Goal: Information Seeking & Learning: Learn about a topic

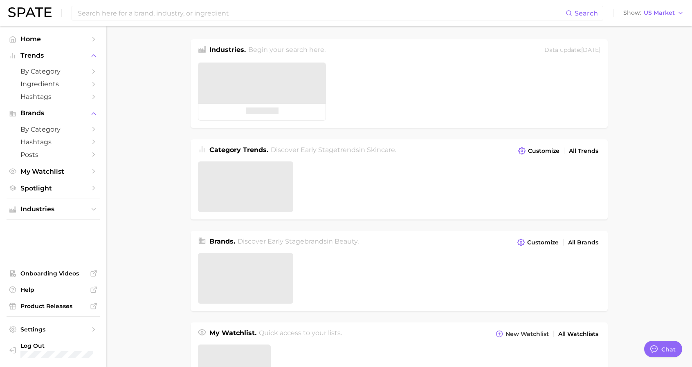
type textarea "x"
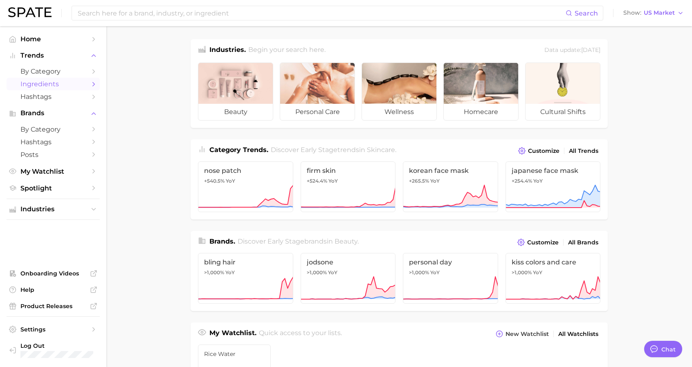
click at [56, 83] on span "Ingredients" at bounding box center [52, 84] width 65 height 8
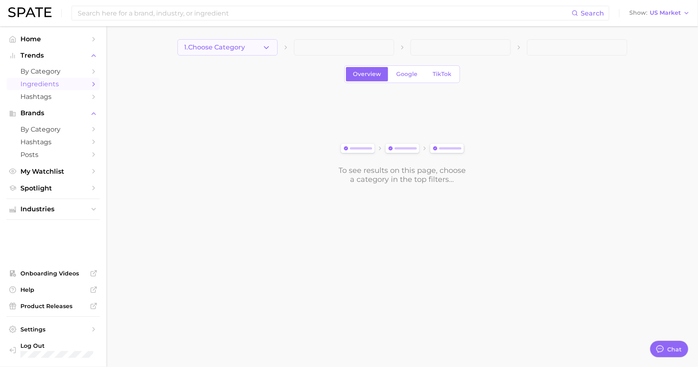
click at [249, 48] on button "1. Choose Category" at bounding box center [228, 47] width 100 height 16
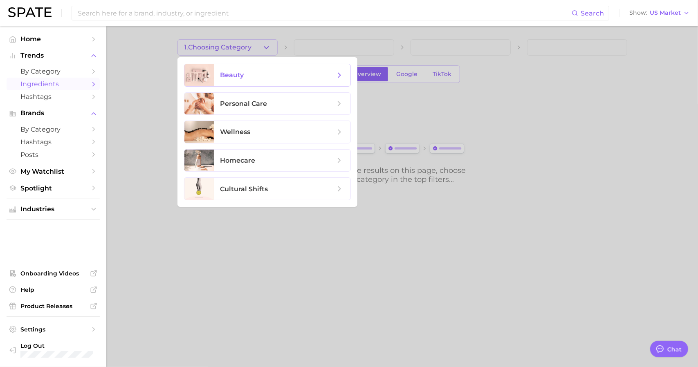
click at [249, 71] on span "beauty" at bounding box center [278, 75] width 115 height 9
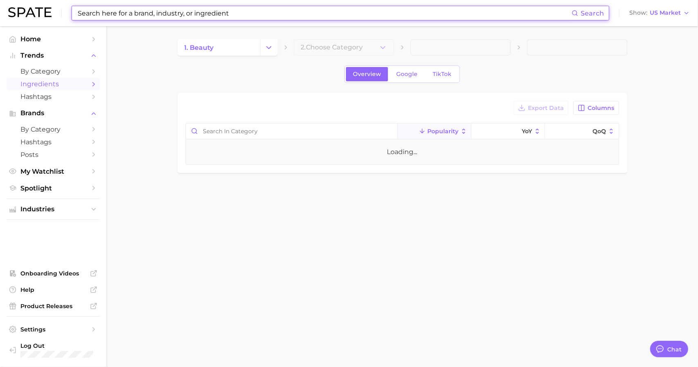
click at [289, 11] on input at bounding box center [324, 13] width 495 height 14
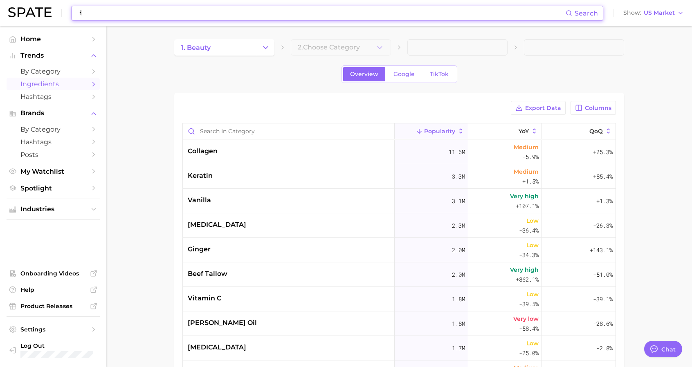
type input "ㅔㄷ"
type textarea "x"
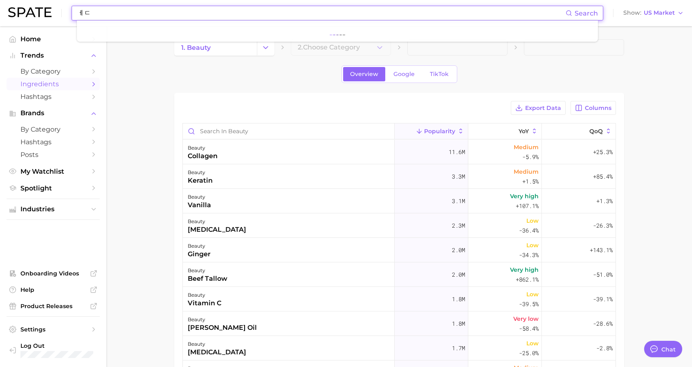
type input "ㅔ"
type input "E"
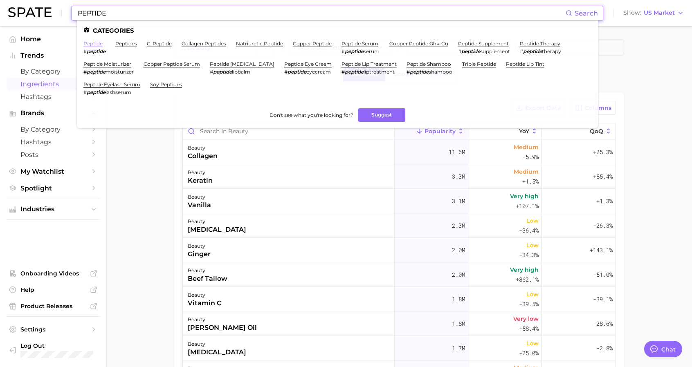
type input "PEPTIDE"
click at [90, 44] on link "peptide" at bounding box center [92, 44] width 19 height 6
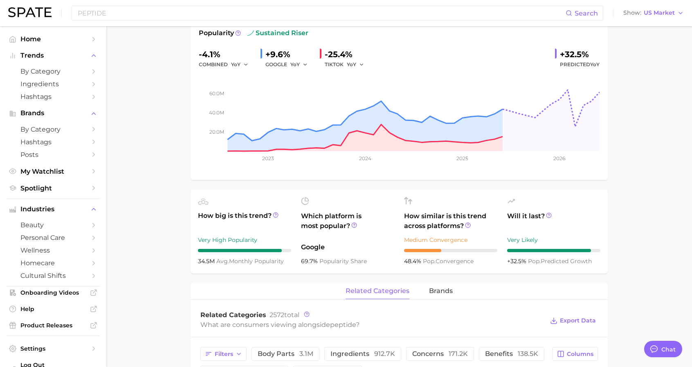
scroll to position [82, 0]
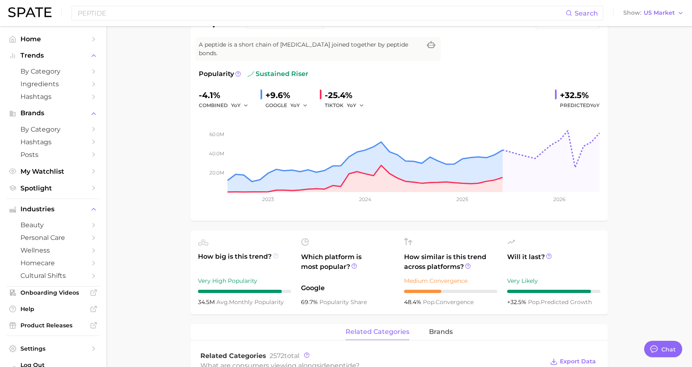
click at [274, 253] on icon at bounding box center [276, 256] width 6 height 6
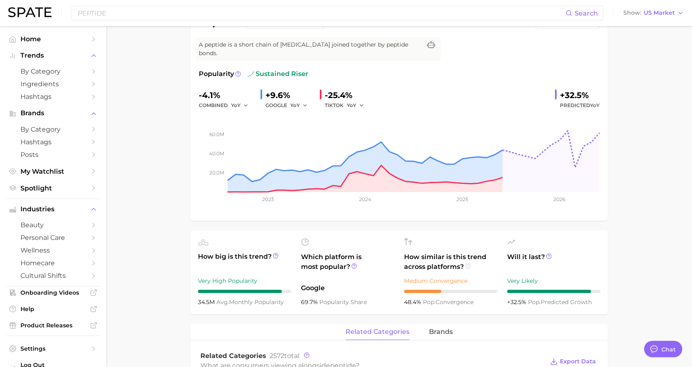
click at [468, 264] on icon at bounding box center [468, 267] width 6 height 6
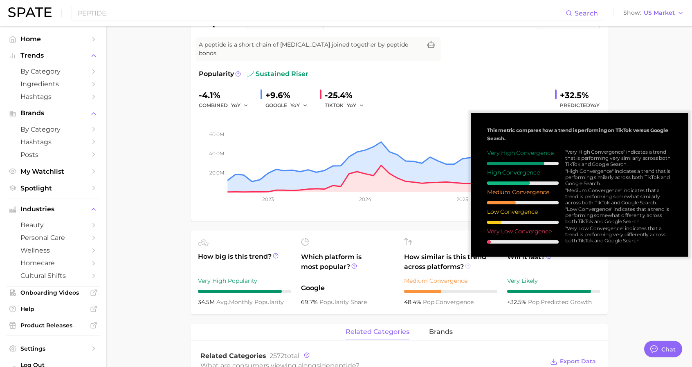
click at [468, 264] on icon at bounding box center [468, 267] width 6 height 6
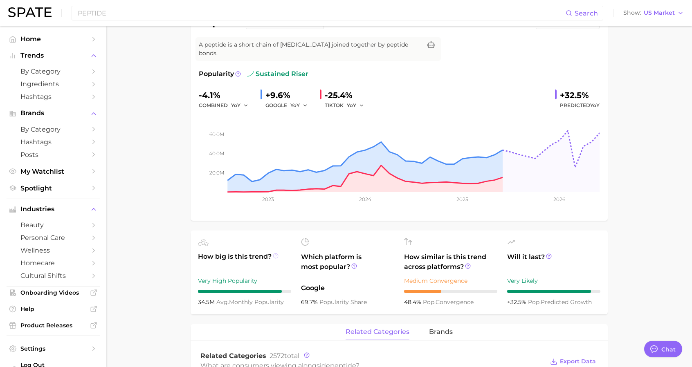
click at [277, 254] on circle at bounding box center [275, 256] width 5 height 5
click at [276, 255] on icon at bounding box center [275, 256] width 1 height 2
click at [275, 253] on icon at bounding box center [276, 256] width 6 height 6
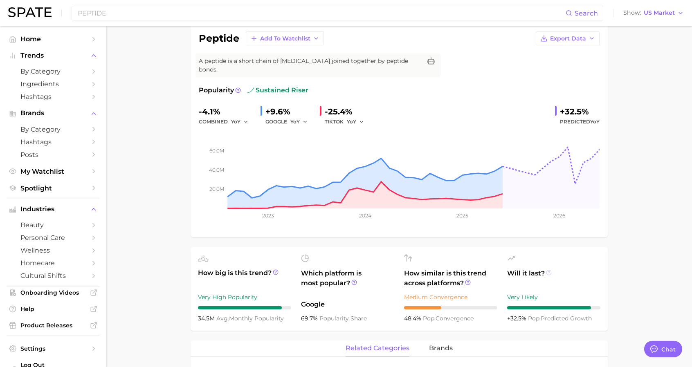
click at [549, 270] on icon at bounding box center [549, 273] width 6 height 6
click at [547, 270] on circle at bounding box center [549, 272] width 5 height 5
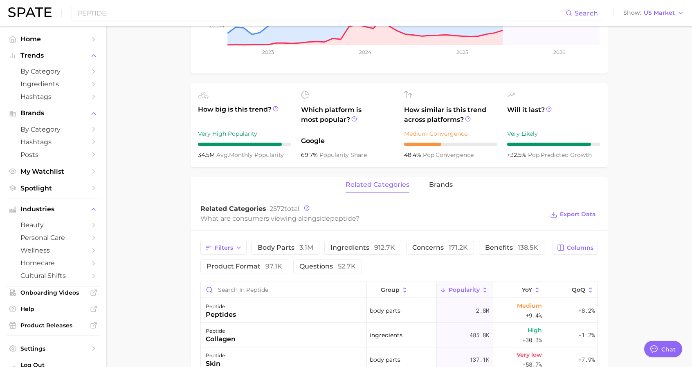
scroll to position [147, 0]
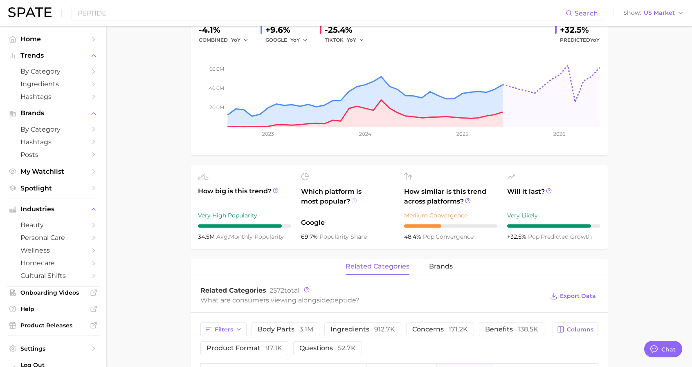
click at [354, 198] on icon at bounding box center [354, 201] width 6 height 6
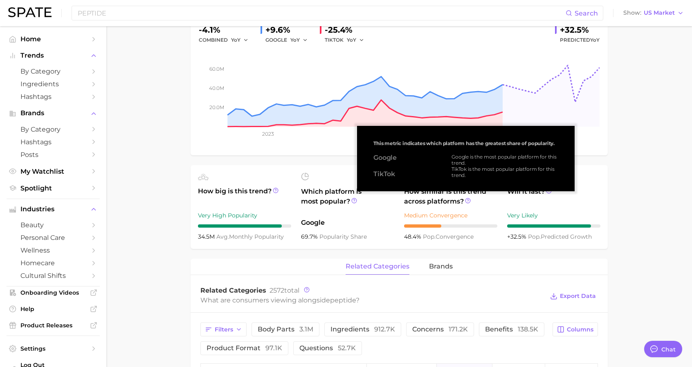
click at [409, 221] on div "How similar is this trend across platforms? Medium Convergence 48.4% pop. conve…" at bounding box center [450, 207] width 93 height 69
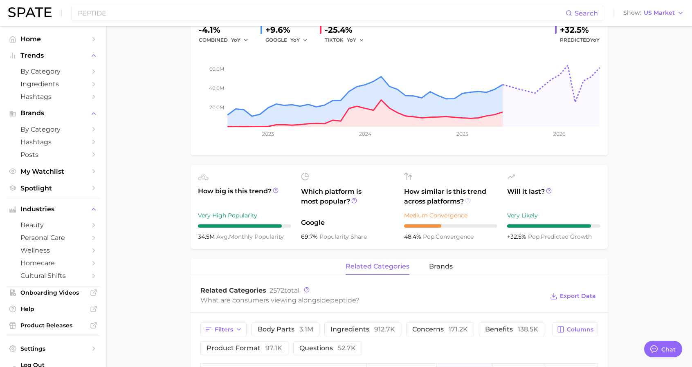
click at [466, 198] on circle at bounding box center [468, 200] width 5 height 5
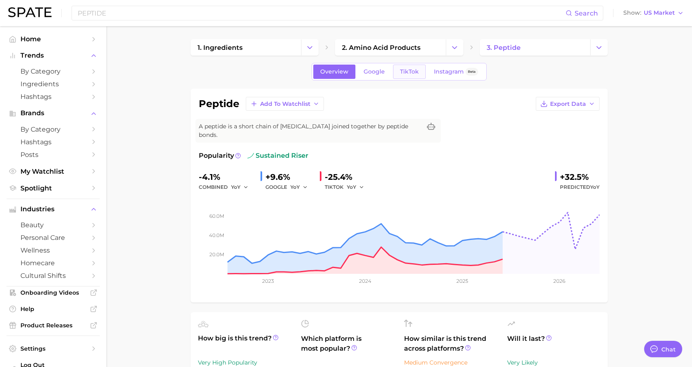
click at [394, 71] on link "TikTok" at bounding box center [409, 72] width 33 height 14
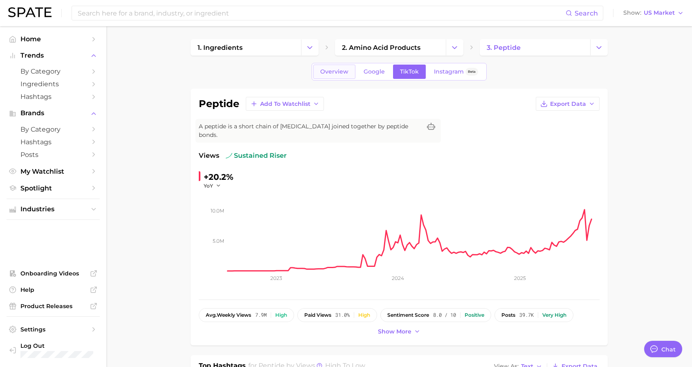
click at [330, 72] on span "Overview" at bounding box center [334, 71] width 28 height 7
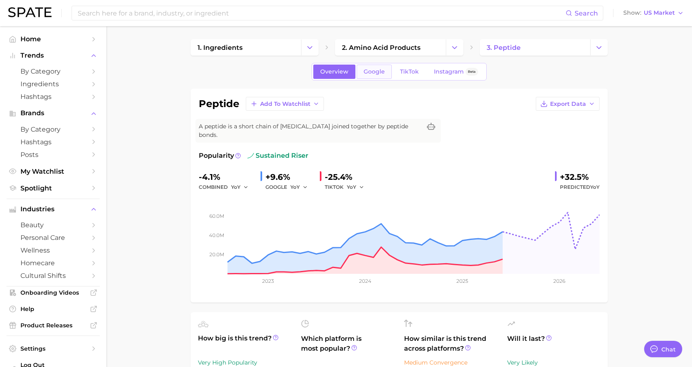
click at [372, 68] on span "Google" at bounding box center [374, 71] width 21 height 7
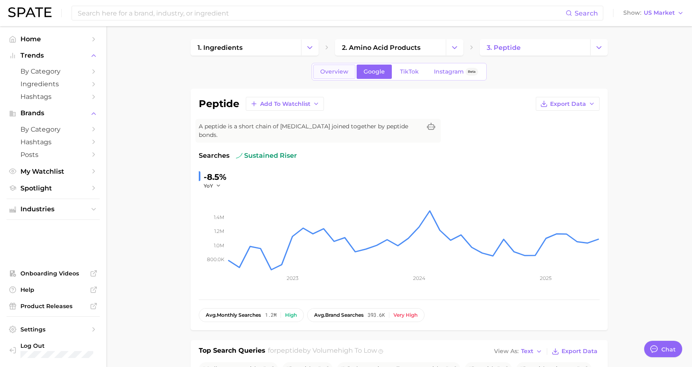
click at [352, 68] on link "Overview" at bounding box center [334, 72] width 42 height 14
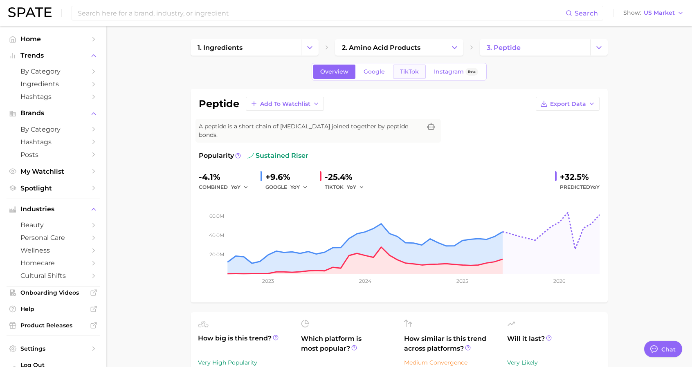
click at [404, 67] on link "TikTok" at bounding box center [409, 72] width 33 height 14
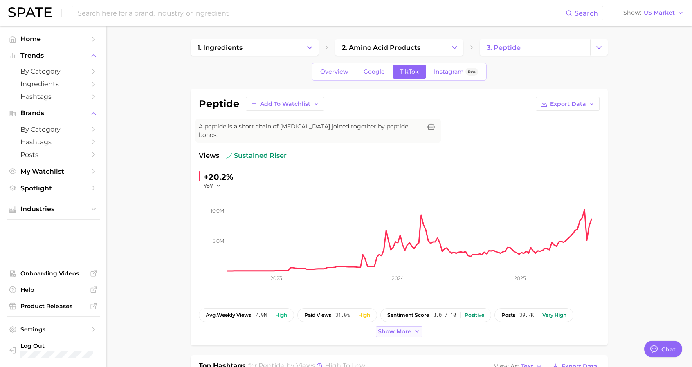
drag, startPoint x: 404, startPoint y: 327, endPoint x: 404, endPoint y: 319, distance: 8.2
click at [404, 329] on span "Show more" at bounding box center [395, 332] width 34 height 7
click at [374, 73] on span "Google" at bounding box center [374, 71] width 21 height 7
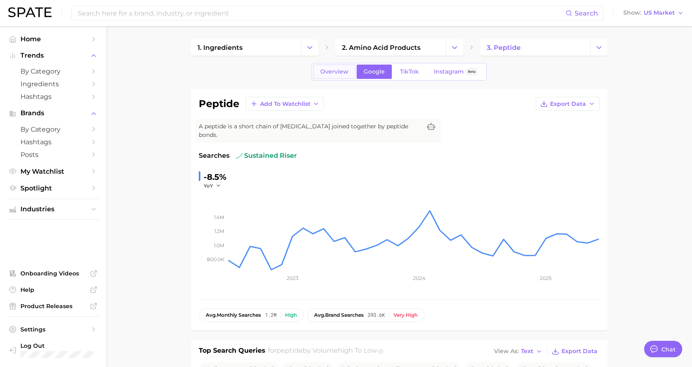
click at [351, 73] on link "Overview" at bounding box center [334, 72] width 42 height 14
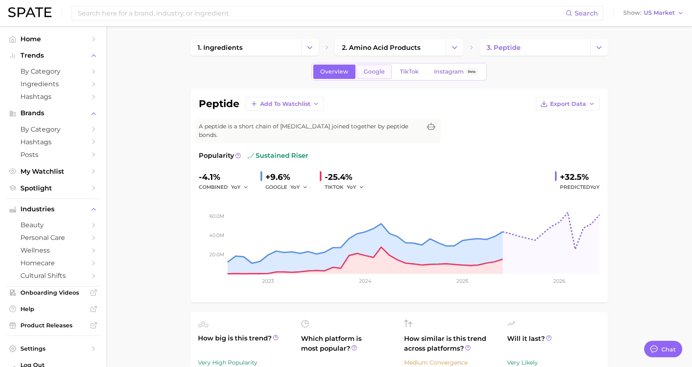
click at [361, 68] on link "Google" at bounding box center [374, 72] width 35 height 14
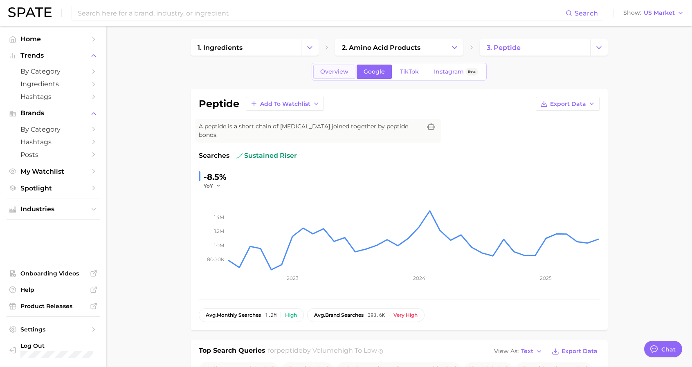
click at [342, 68] on link "Overview" at bounding box center [334, 72] width 42 height 14
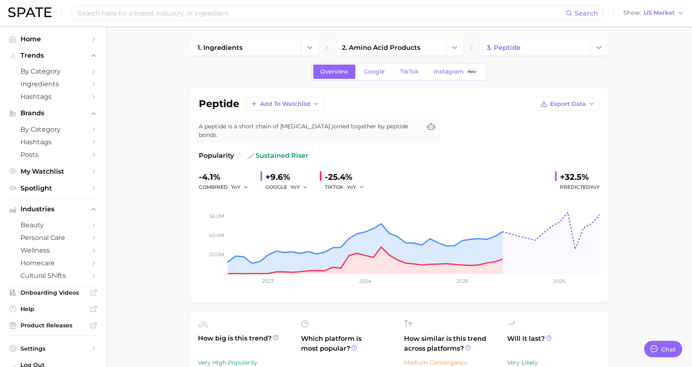
click at [238, 153] on icon at bounding box center [238, 156] width 6 height 6
click at [380, 73] on span "Google" at bounding box center [374, 71] width 21 height 7
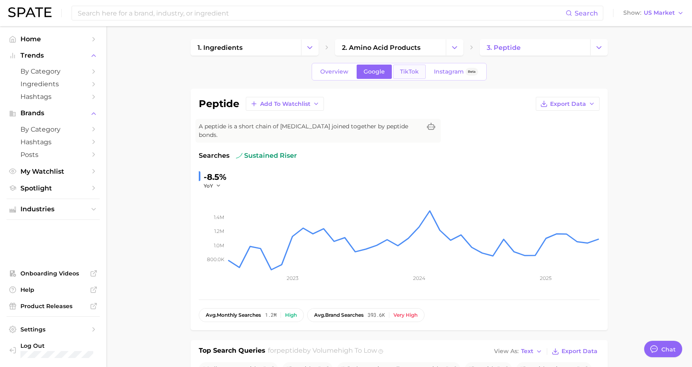
click at [410, 73] on span "TikTok" at bounding box center [409, 71] width 19 height 7
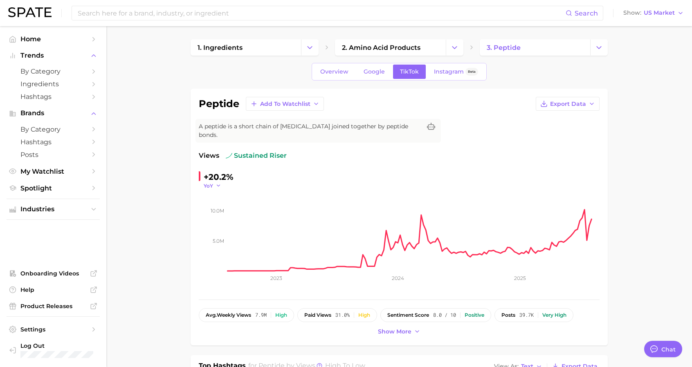
click at [216, 183] on icon "button" at bounding box center [219, 186] width 6 height 6
click at [206, 182] on span "YoY" at bounding box center [208, 185] width 9 height 7
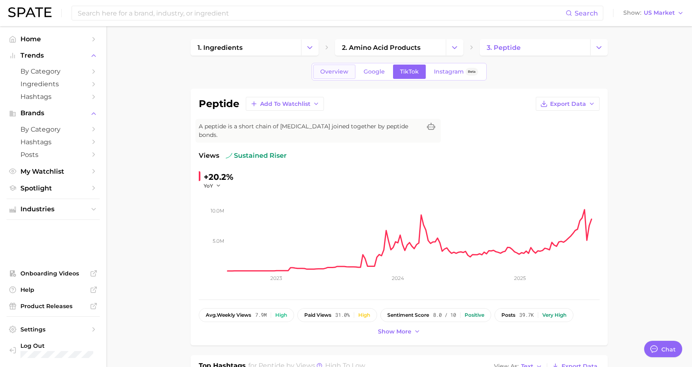
click at [340, 76] on link "Overview" at bounding box center [334, 72] width 42 height 14
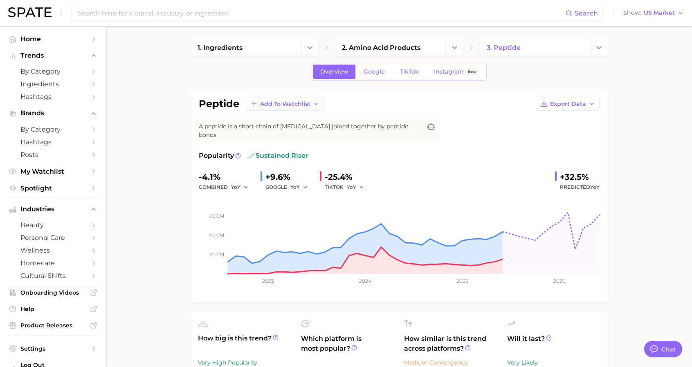
click at [220, 108] on h1 "peptide" at bounding box center [219, 104] width 41 height 10
click at [42, 82] on span "Ingredients" at bounding box center [52, 84] width 65 height 8
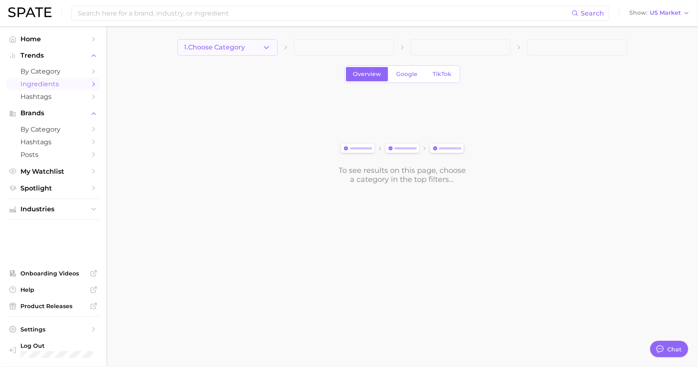
click at [244, 51] on span "1. Choose Category" at bounding box center [215, 47] width 61 height 7
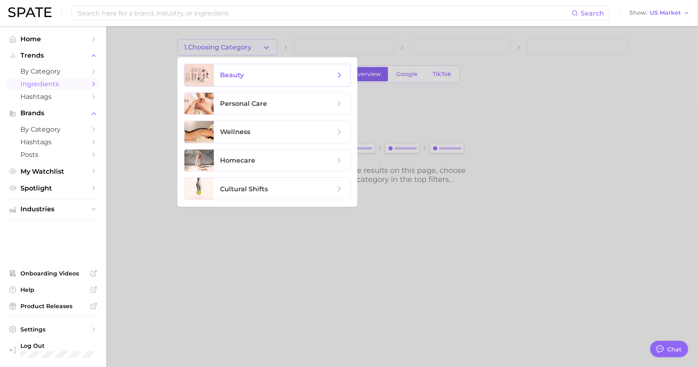
click at [244, 78] on span "beauty" at bounding box center [278, 75] width 115 height 9
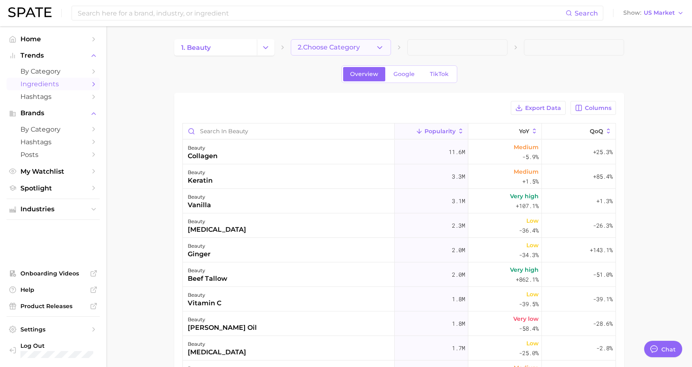
click at [377, 48] on icon "button" at bounding box center [380, 47] width 9 height 9
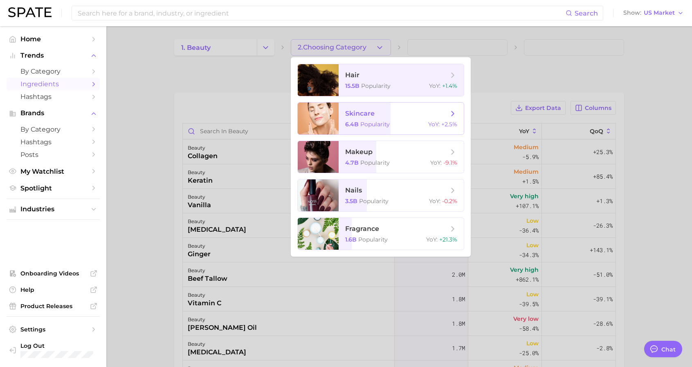
click at [383, 121] on span "skincare 6.4b Popularity YoY : +2.5%" at bounding box center [401, 119] width 125 height 32
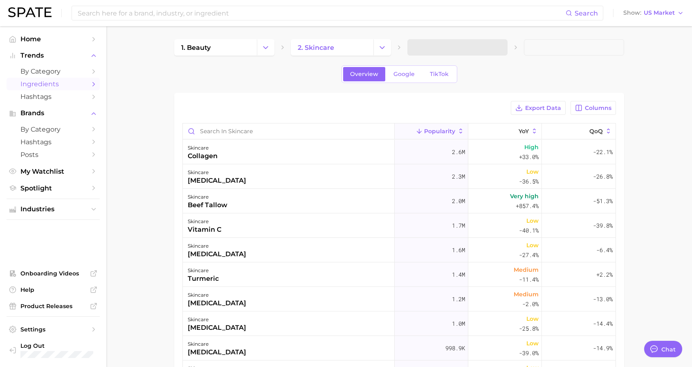
click at [503, 48] on span at bounding box center [458, 47] width 100 height 16
click at [502, 48] on button "3. Subcategory" at bounding box center [458, 47] width 100 height 16
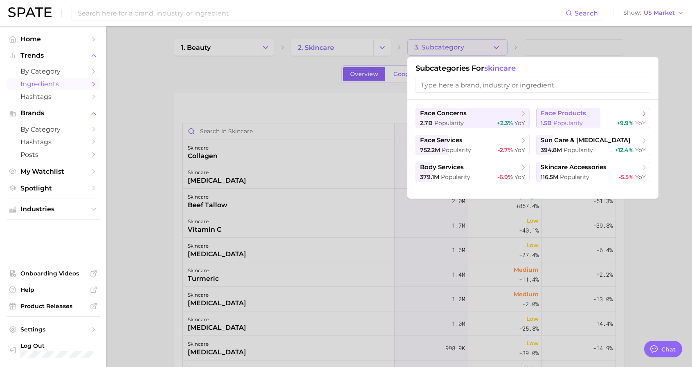
click at [595, 122] on div "1.5b Popularity +9.9% YoY" at bounding box center [593, 123] width 105 height 8
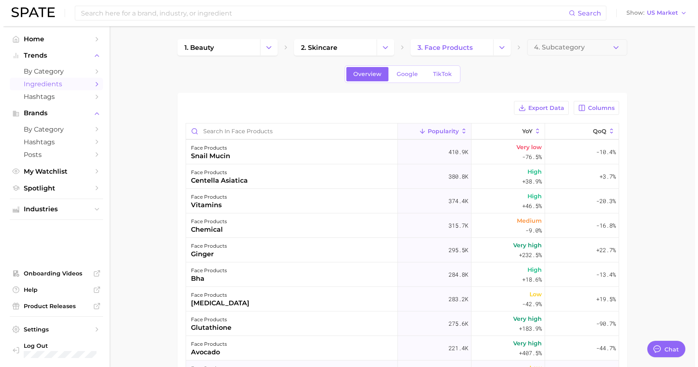
scroll to position [450, 0]
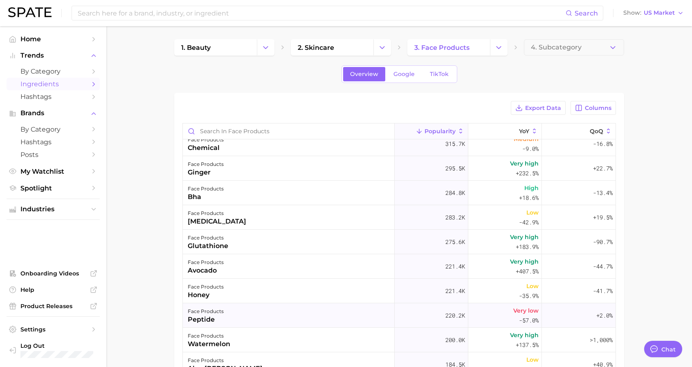
click at [190, 322] on div "peptide" at bounding box center [206, 320] width 36 height 10
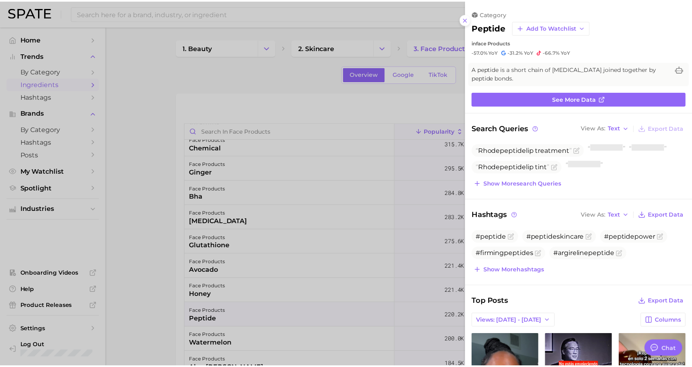
scroll to position [0, 0]
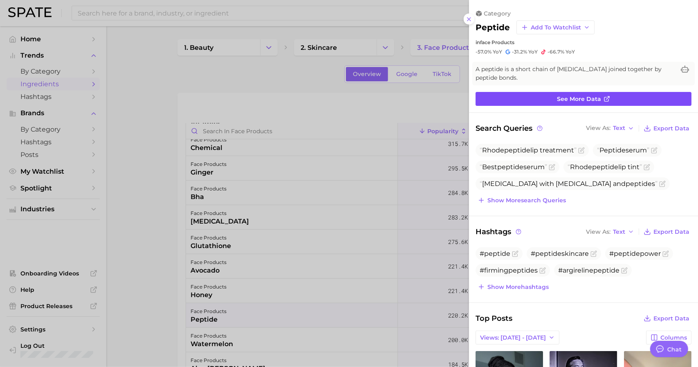
click at [563, 98] on span "See more data" at bounding box center [579, 99] width 44 height 7
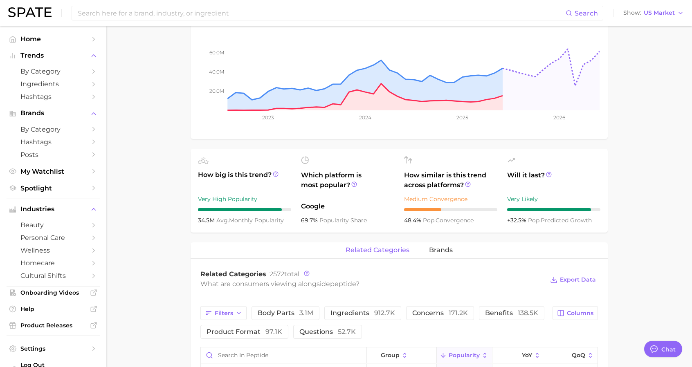
scroll to position [286, 0]
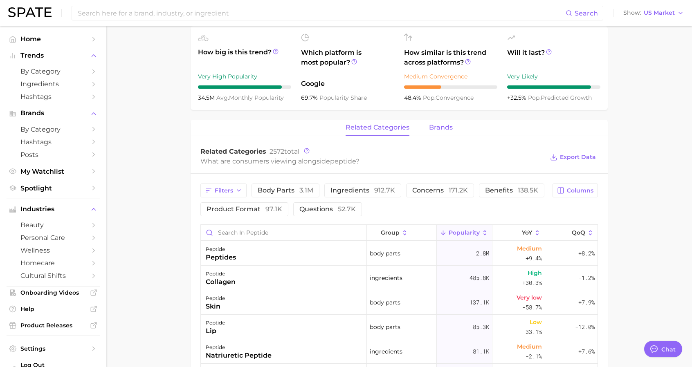
click at [434, 124] on span "brands" at bounding box center [441, 127] width 24 height 7
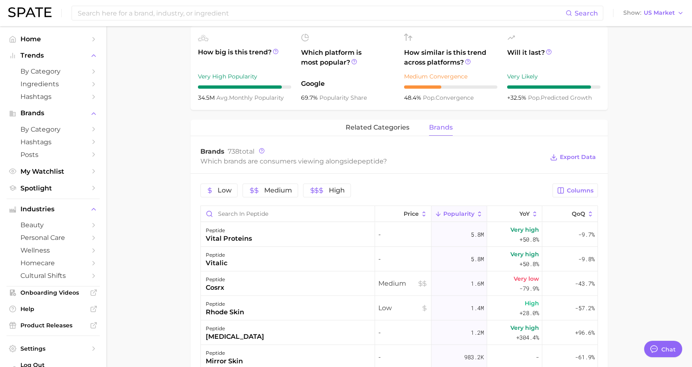
scroll to position [368, 0]
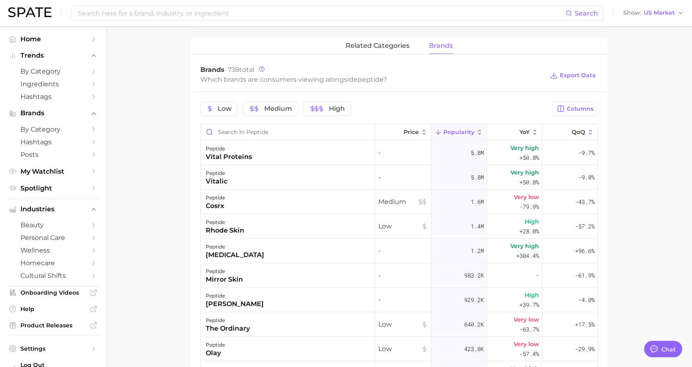
click at [647, 146] on main "1. ingredients 2. amino acid products 3. peptide Overview Google TikTok Instagr…" at bounding box center [399, 100] width 586 height 884
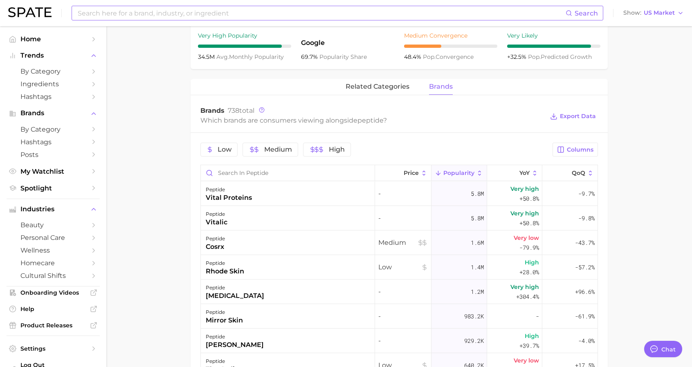
click at [244, 9] on input at bounding box center [321, 13] width 489 height 14
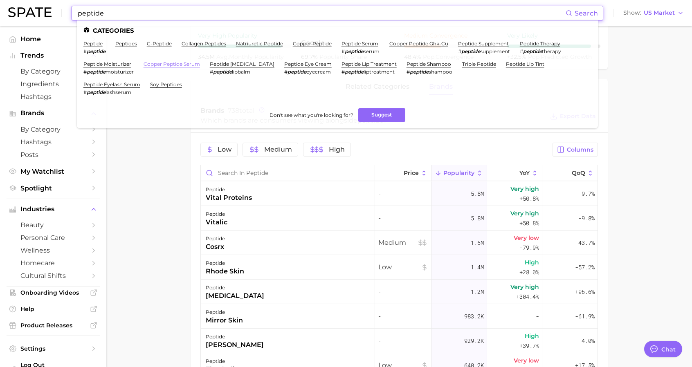
scroll to position [409, 0]
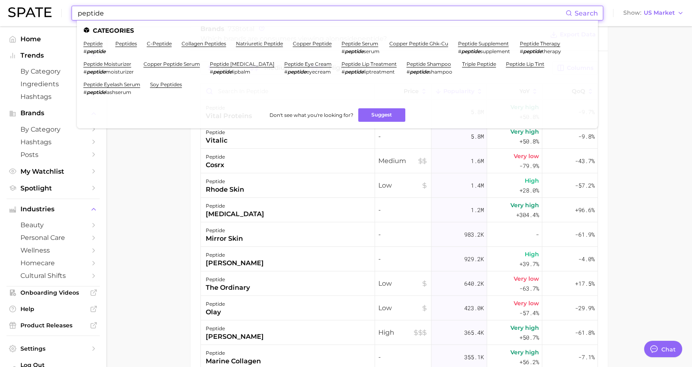
type input "peptide"
click at [187, 191] on main "1. ingredients 2. amino acid products 3. peptide Overview Google TikTok Instagr…" at bounding box center [399, 59] width 586 height 884
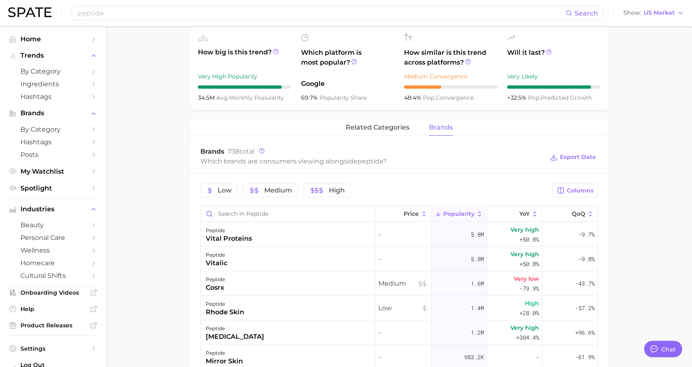
scroll to position [205, 0]
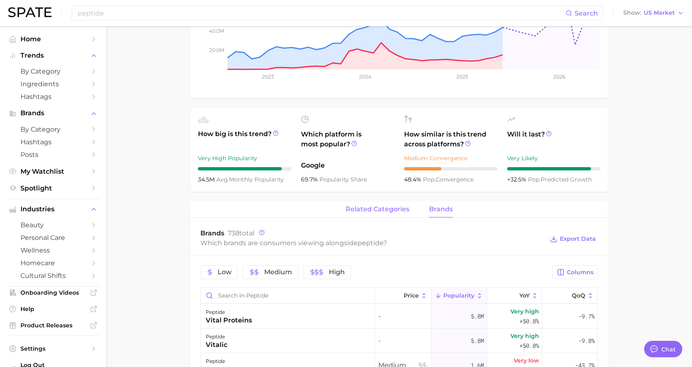
click at [372, 206] on span "related categories" at bounding box center [378, 209] width 64 height 7
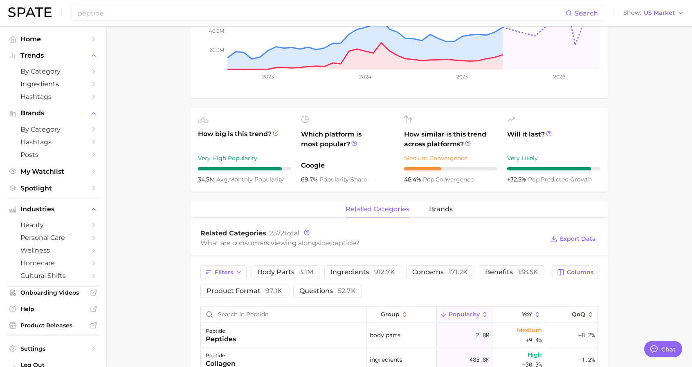
scroll to position [327, 0]
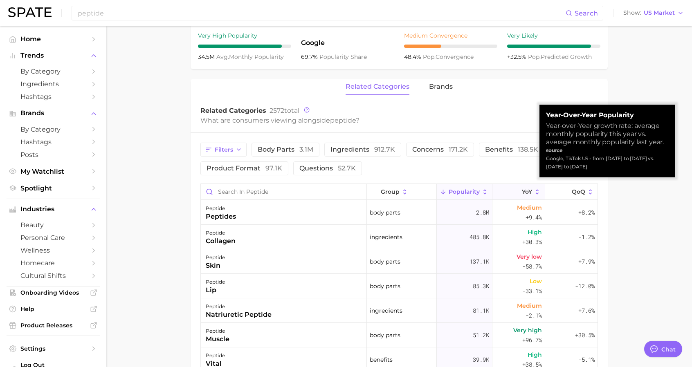
click at [536, 189] on icon at bounding box center [537, 191] width 3 height 5
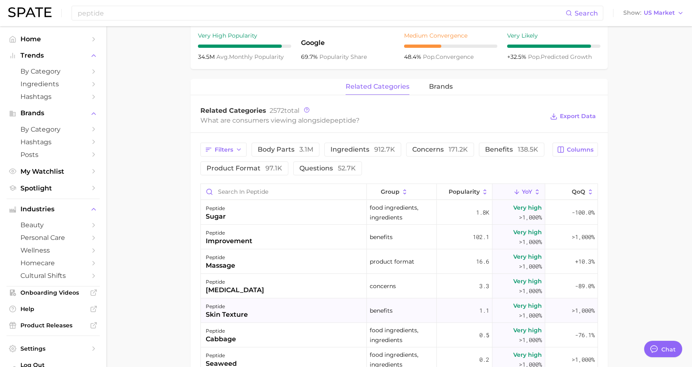
scroll to position [41, 0]
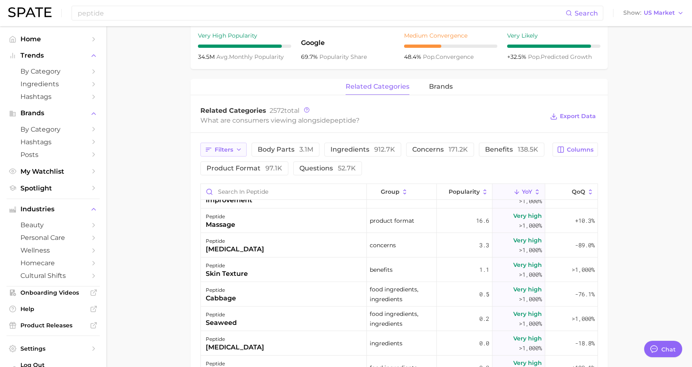
click at [239, 146] on icon "button" at bounding box center [239, 149] width 7 height 7
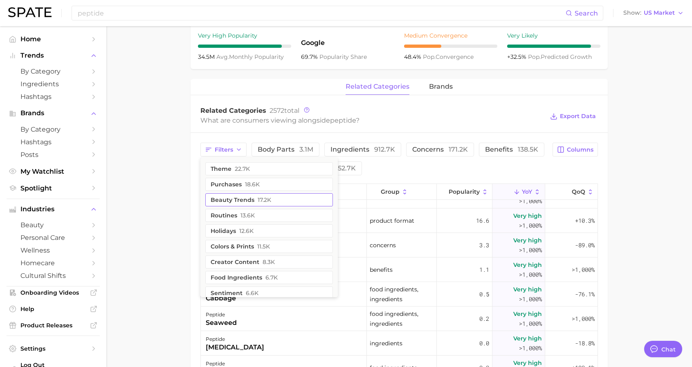
click at [242, 194] on button "beauty trends 17.2k" at bounding box center [269, 200] width 128 height 13
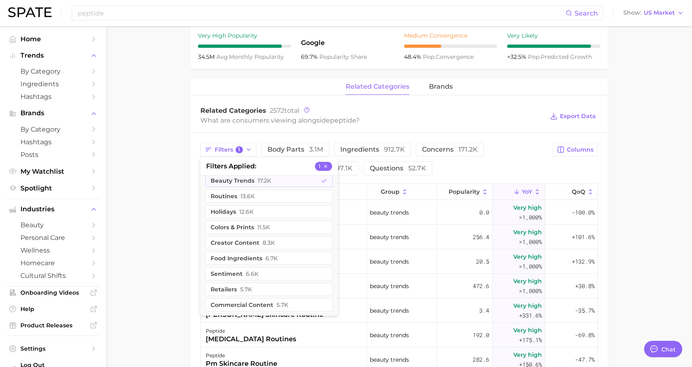
scroll to position [0, 0]
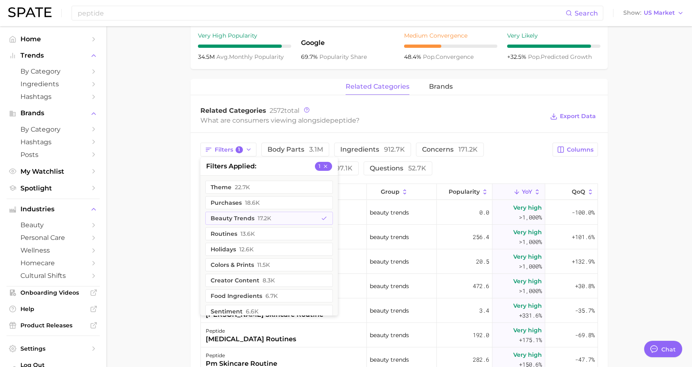
click at [176, 220] on main "1. ingredients 2. amino acid products 3. peptide Overview Google TikTok Instagr…" at bounding box center [399, 150] width 586 height 903
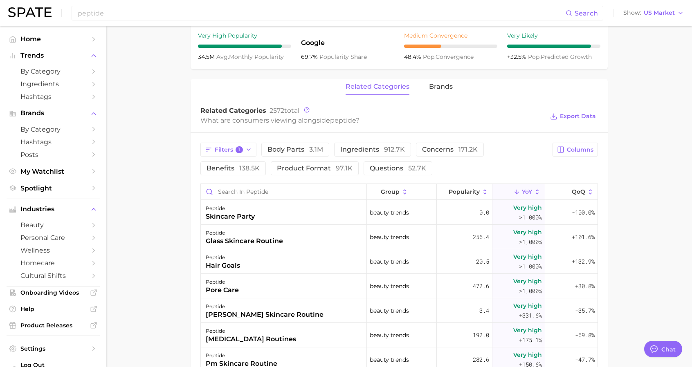
scroll to position [327, 0]
click at [307, 108] on icon at bounding box center [307, 111] width 6 height 6
click at [307, 109] on icon at bounding box center [306, 110] width 1 height 2
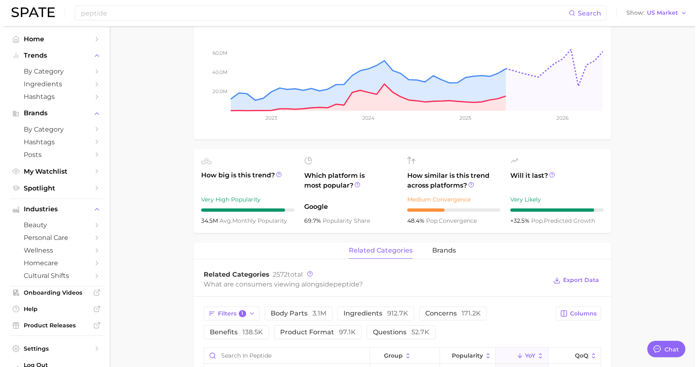
scroll to position [0, 0]
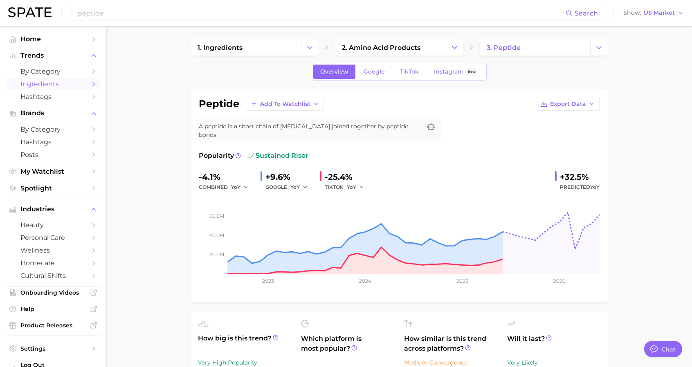
click at [76, 86] on span "Ingredients" at bounding box center [52, 84] width 65 height 8
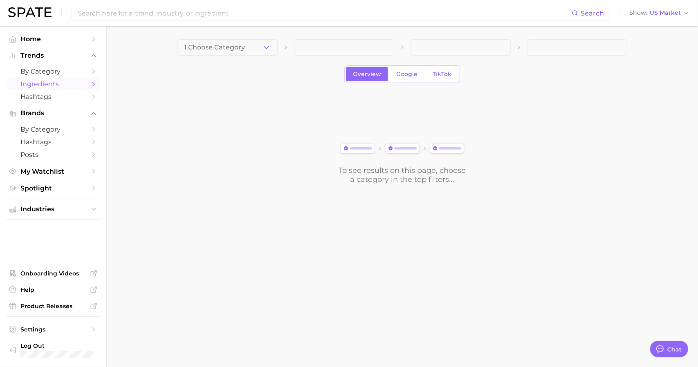
click at [325, 45] on span at bounding box center [344, 47] width 100 height 16
click at [229, 59] on div "1. Choose Category Overview Google TikTok To see results on this page, choose a…" at bounding box center [403, 111] width 450 height 145
click at [228, 42] on button "1. Choose Category" at bounding box center [228, 47] width 100 height 16
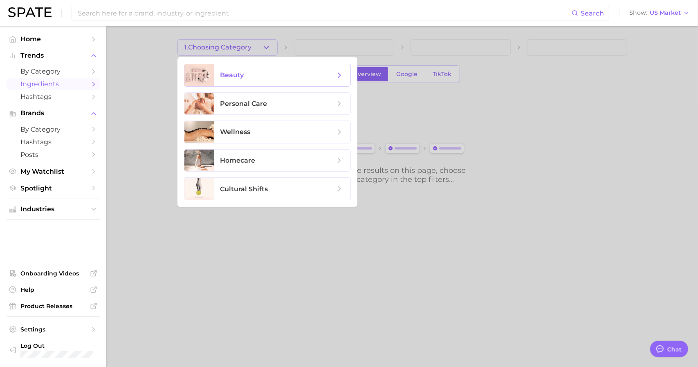
click at [236, 74] on span "beauty" at bounding box center [233, 75] width 24 height 8
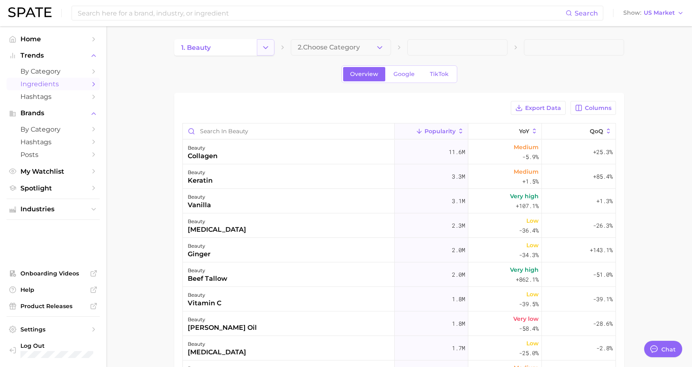
click at [264, 42] on button "Change Category" at bounding box center [266, 47] width 18 height 16
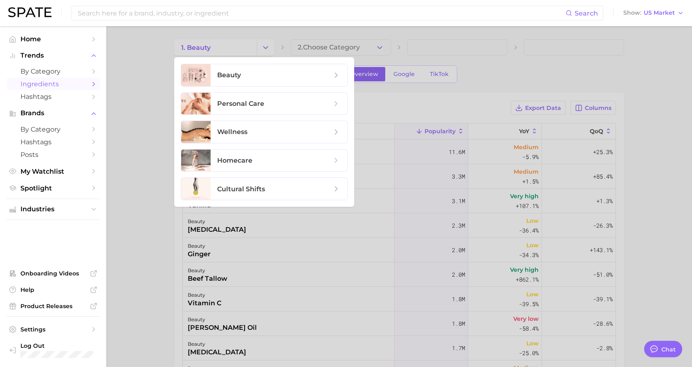
click at [342, 41] on div at bounding box center [346, 183] width 692 height 367
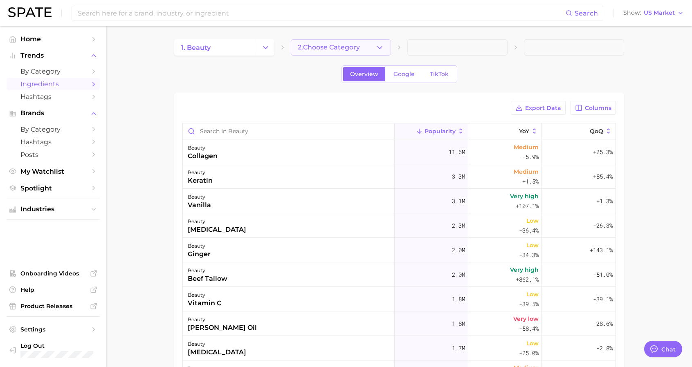
click at [345, 50] on span "2. Choose Category" at bounding box center [329, 47] width 62 height 7
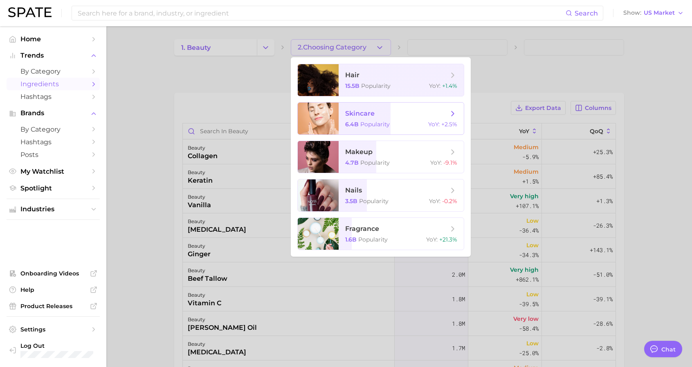
click at [378, 110] on span "skincare" at bounding box center [396, 113] width 103 height 9
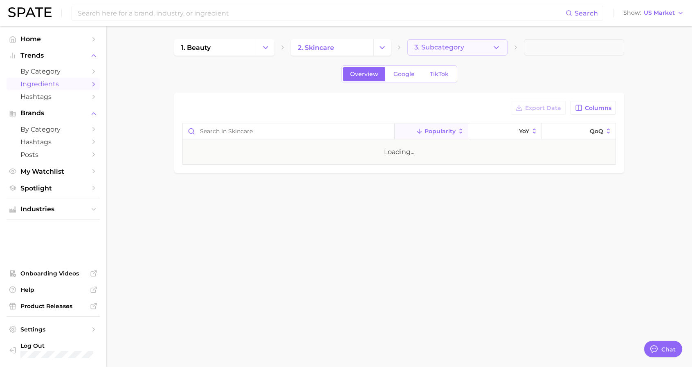
click at [502, 50] on button "3. Subcategory" at bounding box center [458, 47] width 100 height 16
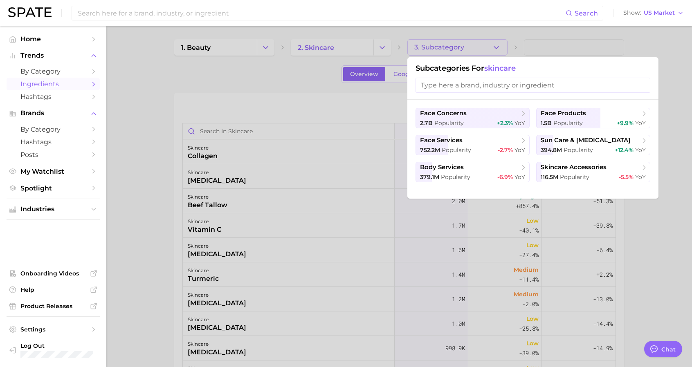
click at [505, 81] on input "search" at bounding box center [533, 85] width 235 height 15
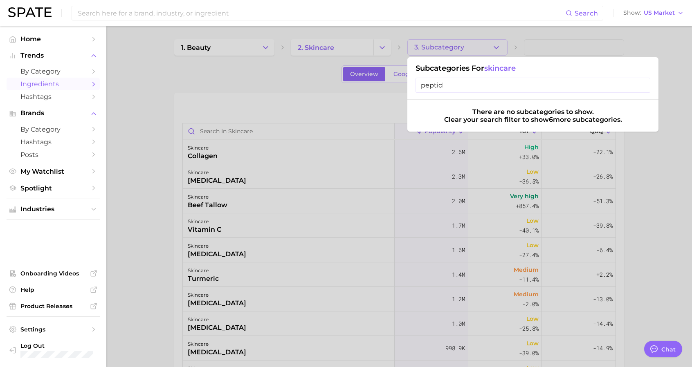
type input "peptide"
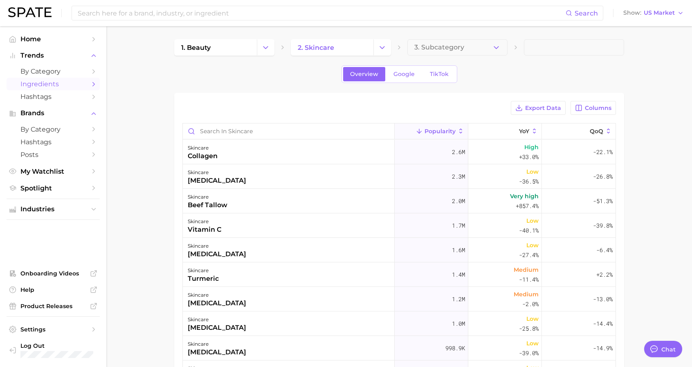
click at [331, 81] on div "Overview Google TikTok" at bounding box center [399, 74] width 450 height 18
click at [484, 52] on button "3. Subcategory" at bounding box center [458, 47] width 100 height 16
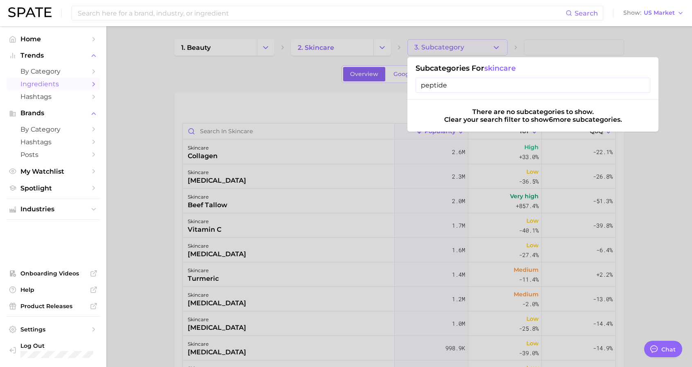
drag, startPoint x: 451, startPoint y: 82, endPoint x: 415, endPoint y: 82, distance: 35.2
click at [415, 82] on div "Subcategories for skincare peptide" at bounding box center [533, 78] width 251 height 43
type input "="
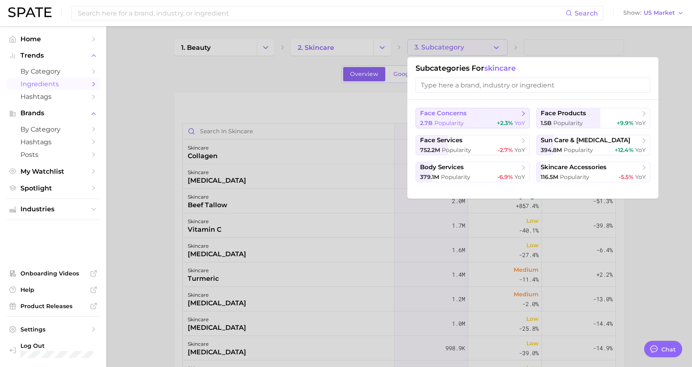
click at [519, 124] on span "YoY" at bounding box center [520, 122] width 11 height 7
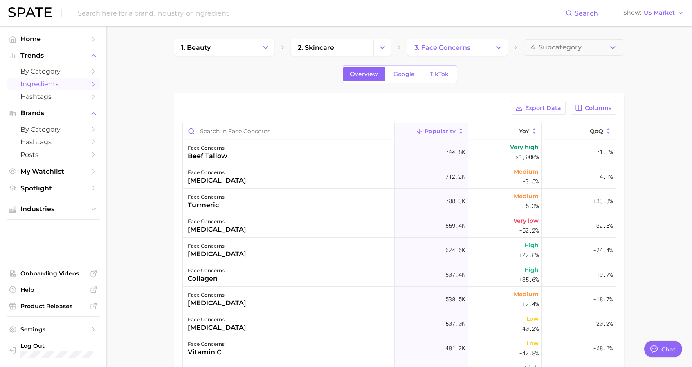
click at [617, 50] on button "4. Subcategory" at bounding box center [574, 47] width 100 height 16
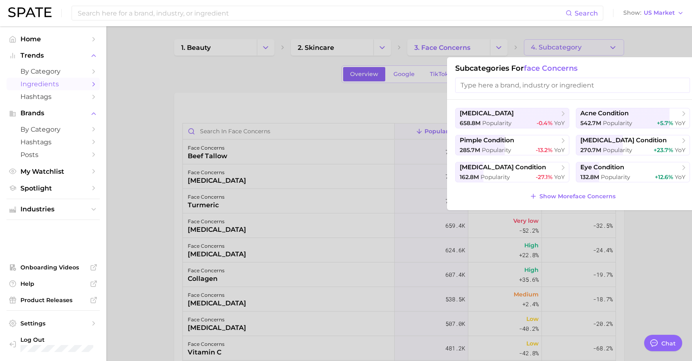
click at [635, 52] on div at bounding box center [346, 180] width 692 height 361
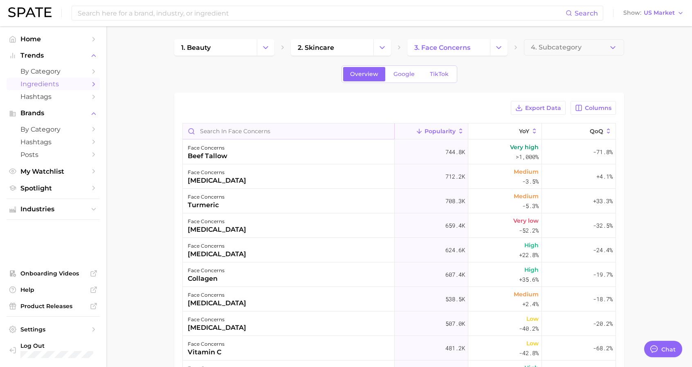
click at [277, 129] on input "Search in face concerns" at bounding box center [289, 132] width 212 height 16
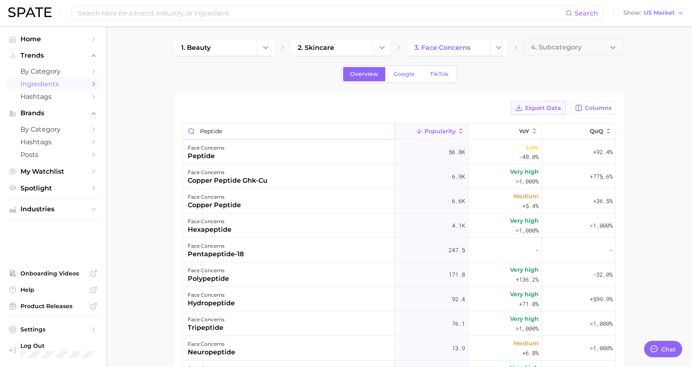
type input "peptide"
click at [561, 107] on span "Export Data" at bounding box center [543, 108] width 36 height 7
click at [54, 98] on span "Hashtags" at bounding box center [52, 97] width 65 height 8
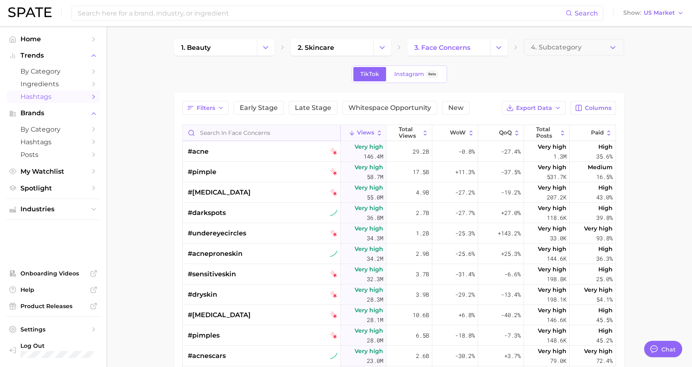
click at [257, 127] on input "Search in face concerns" at bounding box center [262, 133] width 158 height 16
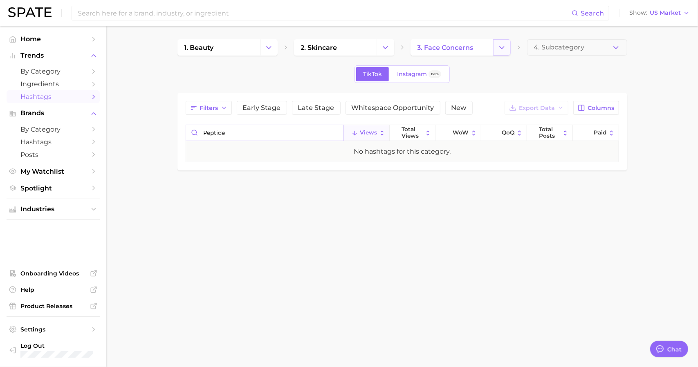
click at [498, 48] on icon "Change Category" at bounding box center [502, 47] width 9 height 9
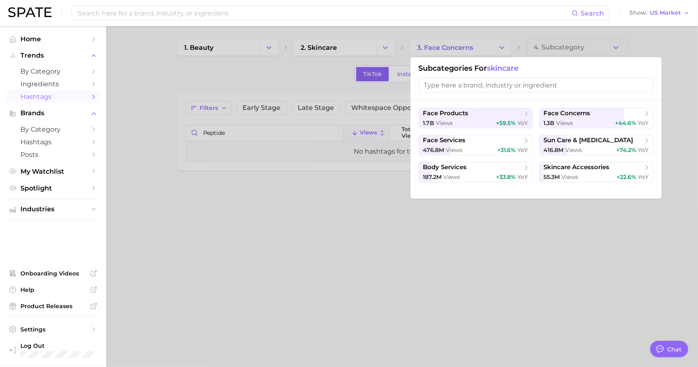
click at [349, 173] on div at bounding box center [349, 183] width 698 height 367
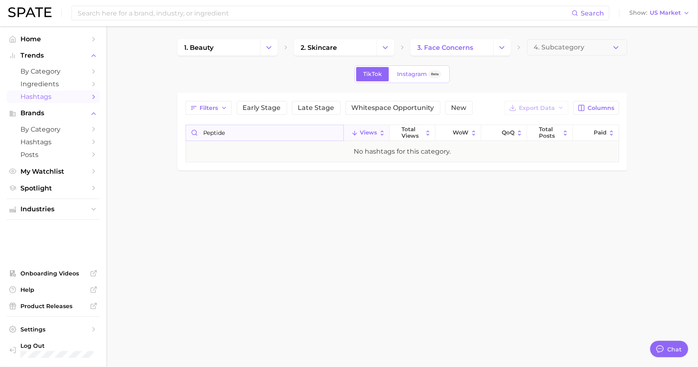
click at [259, 132] on input "peptide" at bounding box center [265, 133] width 158 height 16
type input "pep"
click at [66, 70] on span "by Category" at bounding box center [52, 72] width 65 height 8
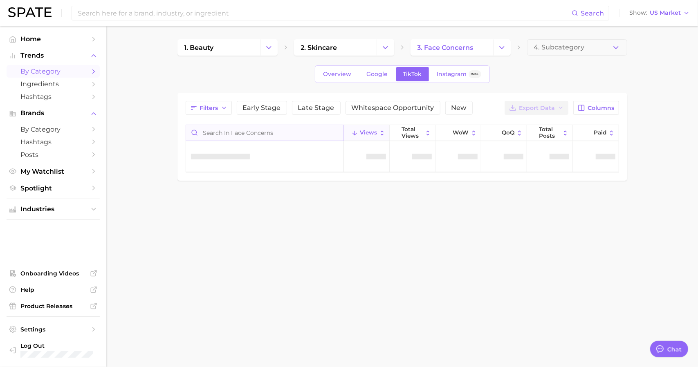
click at [262, 135] on input "Search in face concerns" at bounding box center [265, 133] width 158 height 16
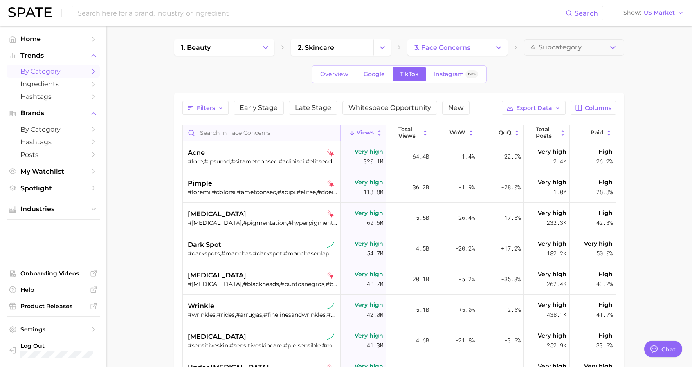
type textarea "x"
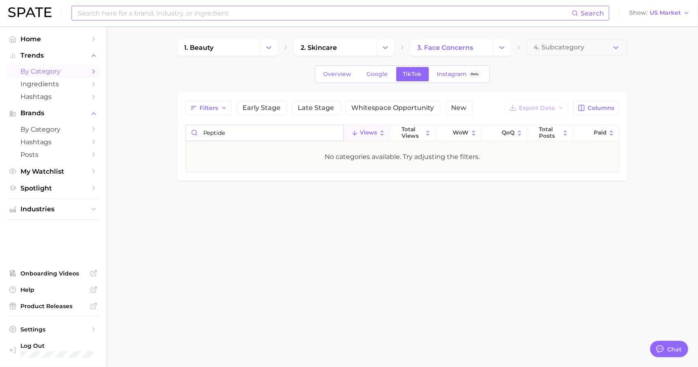
type input "peptide"
click at [241, 14] on input at bounding box center [324, 13] width 495 height 14
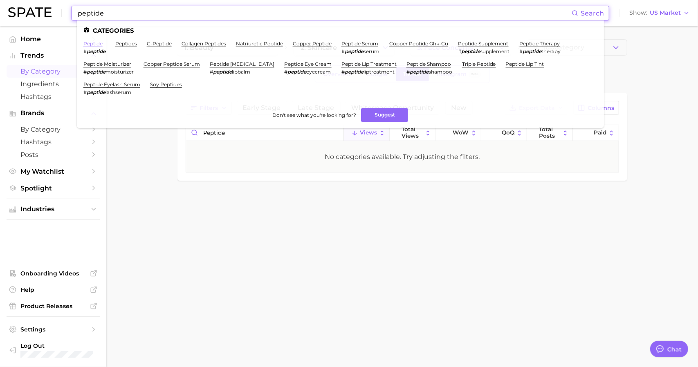
type input "peptide"
click at [94, 41] on link "peptide" at bounding box center [92, 44] width 19 height 6
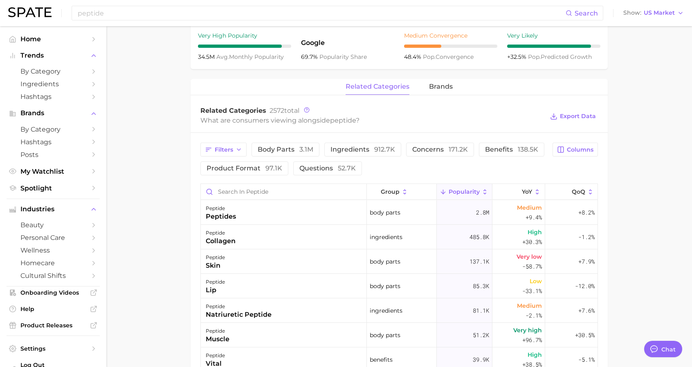
scroll to position [368, 0]
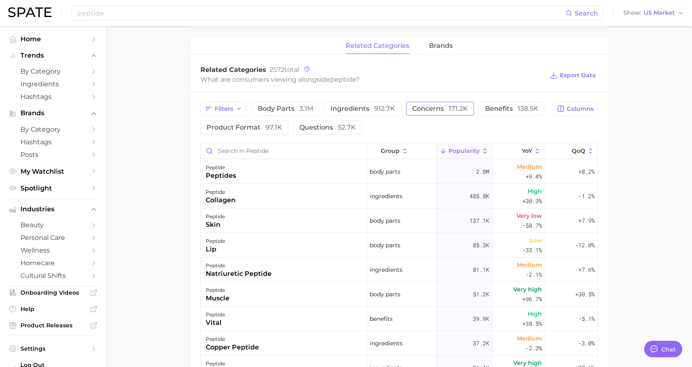
click at [436, 106] on span "concerns 171.2k" at bounding box center [440, 109] width 56 height 7
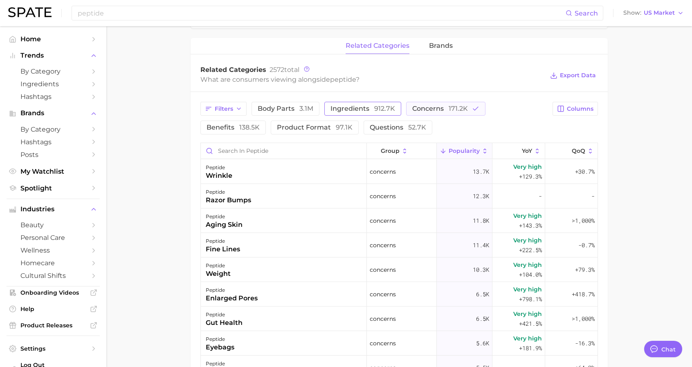
click at [367, 106] on span "ingredients 912.7k" at bounding box center [363, 109] width 65 height 7
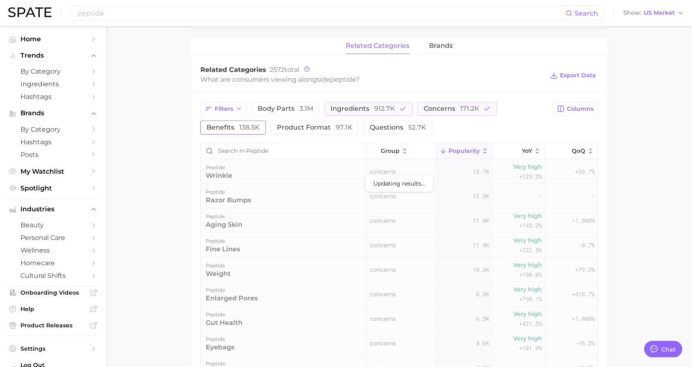
click at [248, 124] on span "138.5k" at bounding box center [249, 128] width 20 height 8
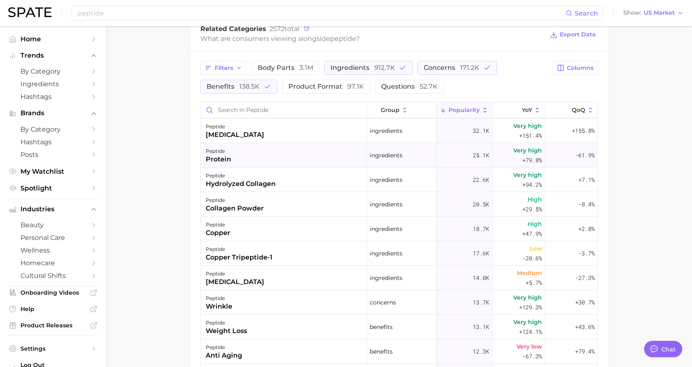
scroll to position [0, 0]
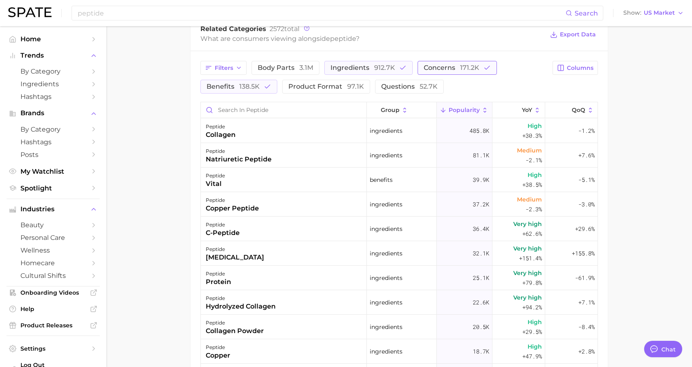
click at [449, 65] on span "concerns 171.2k" at bounding box center [452, 68] width 56 height 7
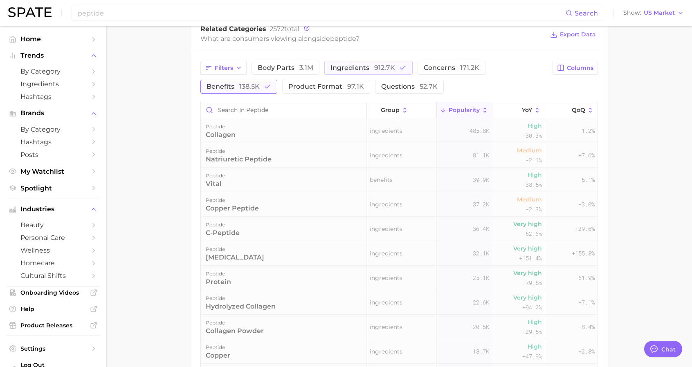
click at [271, 80] on button "benefits 138.5k" at bounding box center [239, 87] width 77 height 14
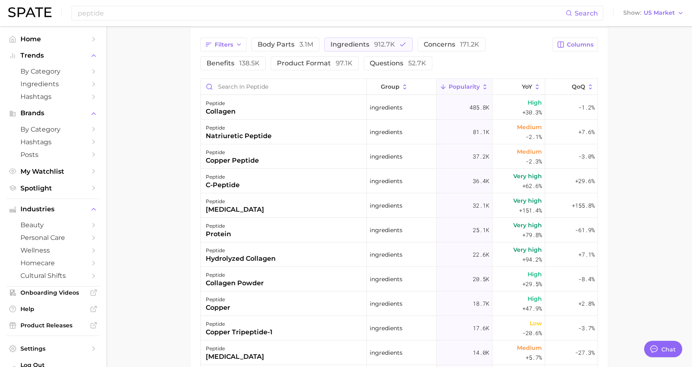
scroll to position [269, 0]
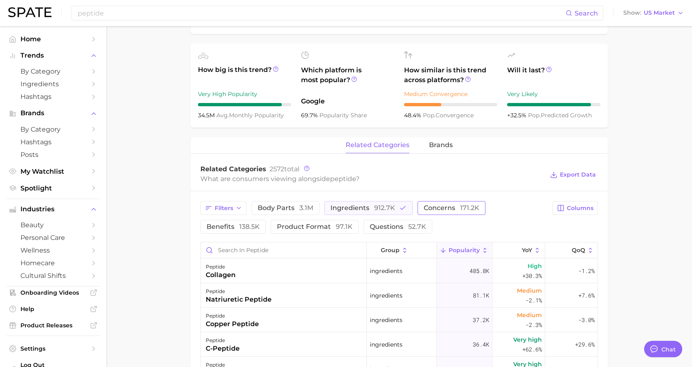
click at [433, 205] on span "concerns 171.2k" at bounding box center [452, 208] width 56 height 7
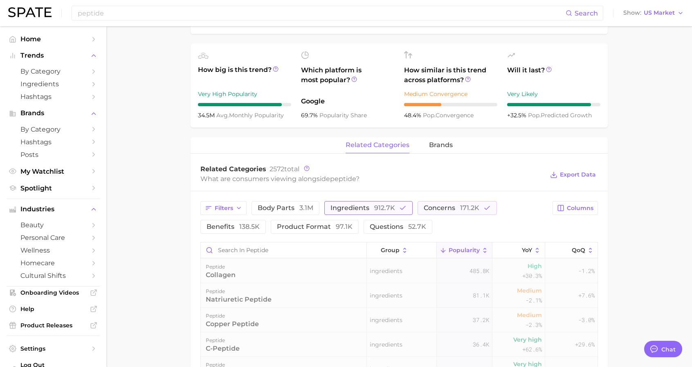
click at [383, 204] on span "912.7k" at bounding box center [384, 208] width 21 height 8
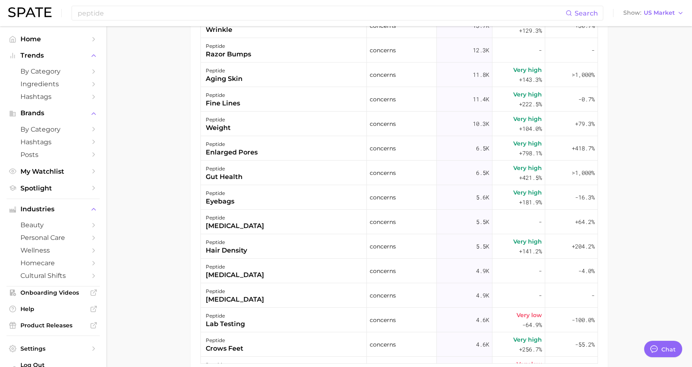
scroll to position [392, 0]
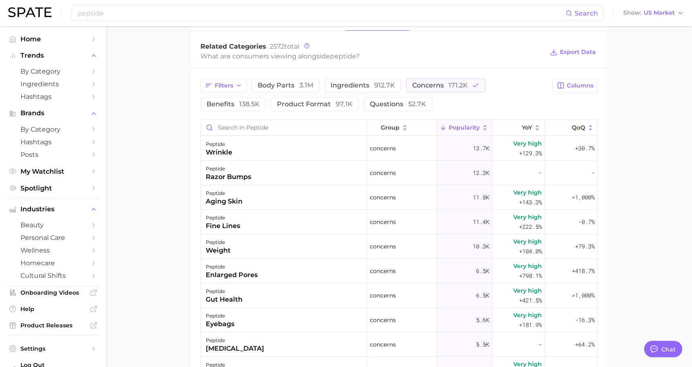
type textarea "x"
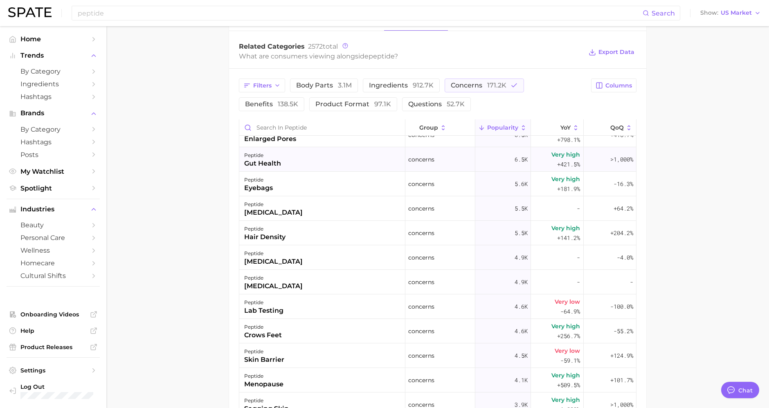
scroll to position [0, 0]
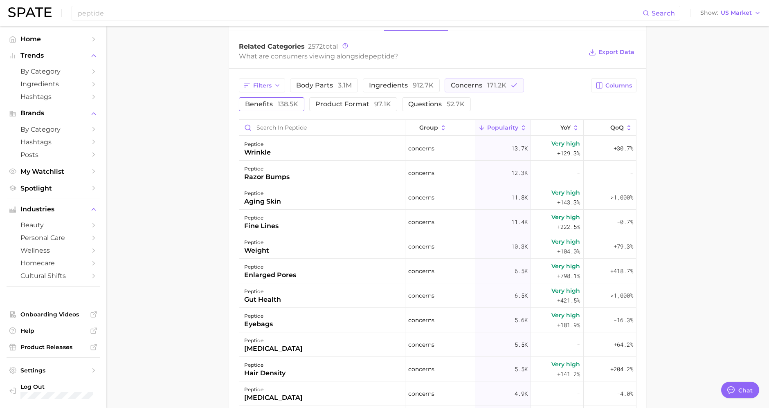
click at [258, 101] on span "benefits 138.5k" at bounding box center [271, 104] width 53 height 7
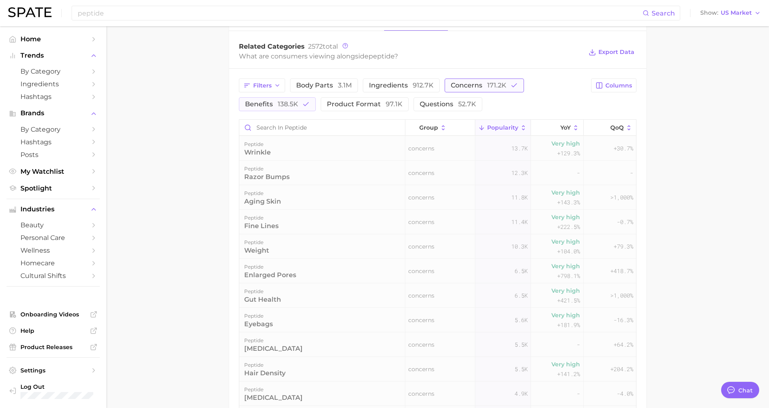
click at [474, 82] on span "concerns 171.2k" at bounding box center [479, 85] width 56 height 7
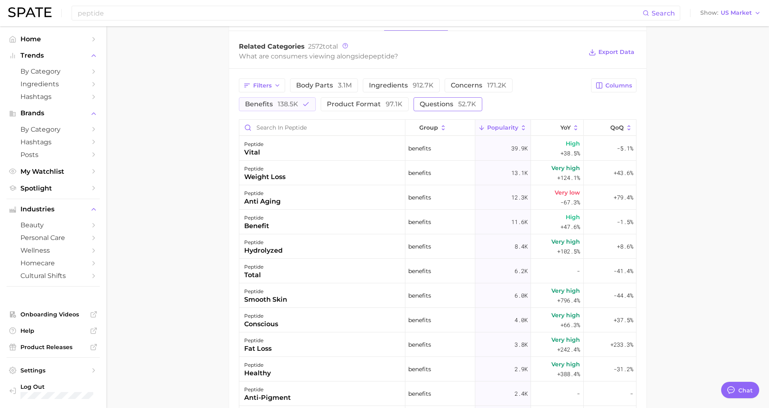
click at [442, 97] on button "questions 52.7k" at bounding box center [448, 104] width 69 height 14
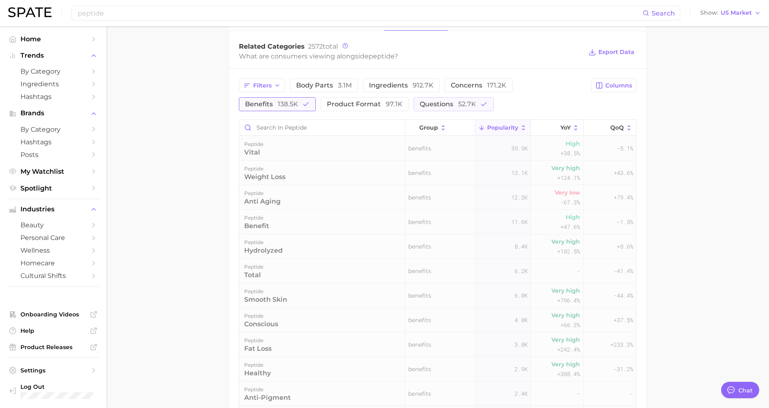
click at [295, 100] on span "138.5k" at bounding box center [288, 104] width 20 height 8
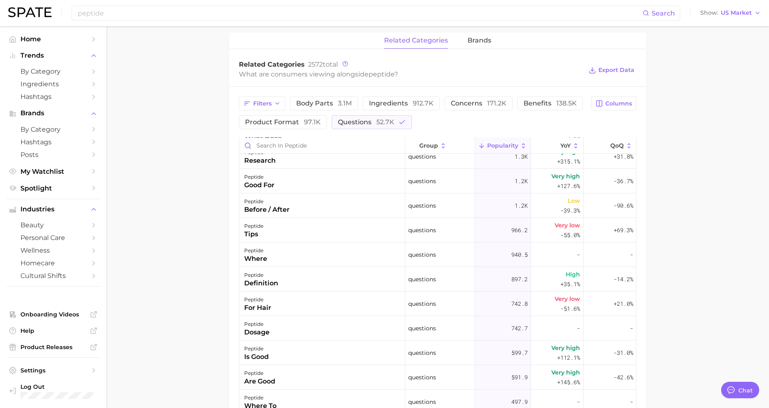
scroll to position [192, 0]
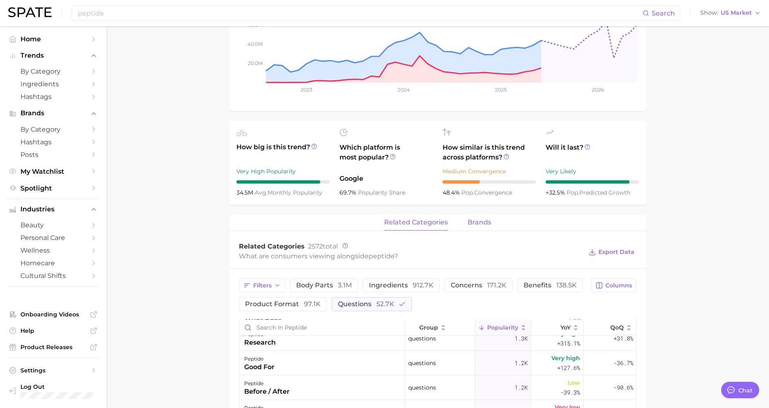
click at [471, 215] on button "brands" at bounding box center [480, 223] width 24 height 16
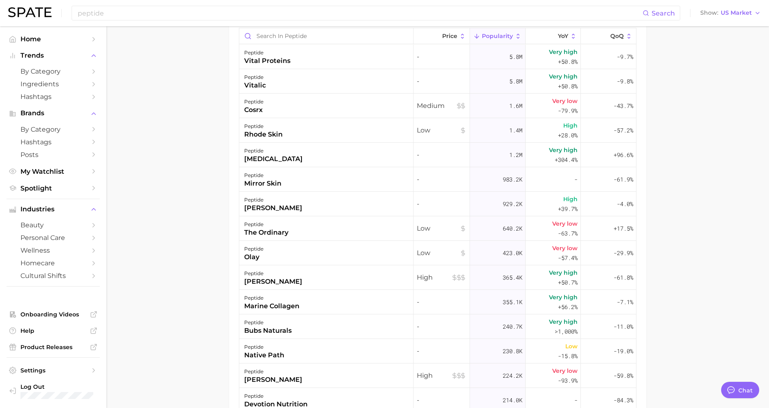
scroll to position [374, 0]
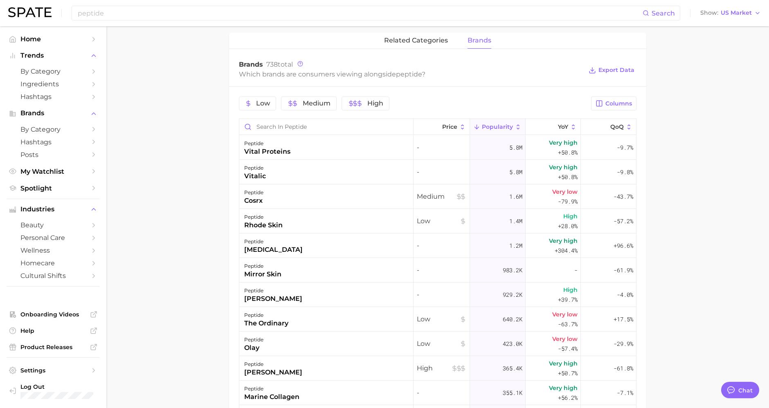
click at [690, 186] on main "1. ingredients 2. amino acid products 3. peptide Overview Google TikTok Instagr…" at bounding box center [437, 115] width 663 height 925
click at [299, 61] on icon at bounding box center [300, 64] width 6 height 6
click at [211, 169] on main "1. ingredients 2. amino acid products 3. peptide Overview Google TikTok Instagr…" at bounding box center [437, 115] width 663 height 925
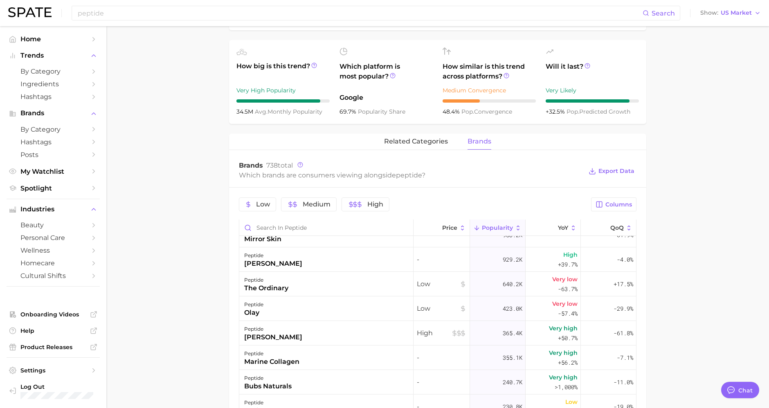
scroll to position [318, 0]
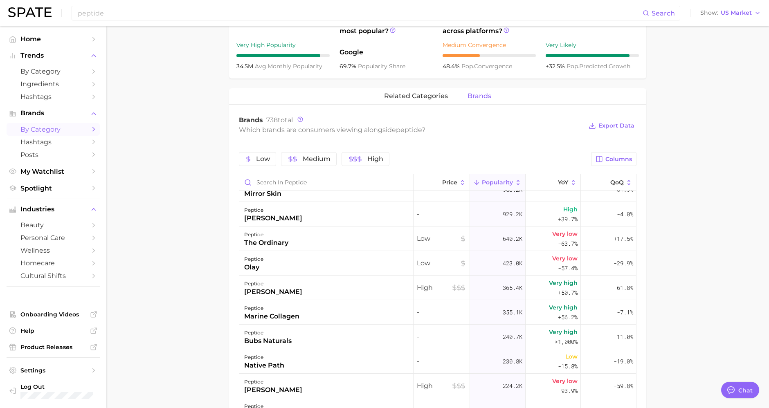
click at [43, 127] on span "by Category" at bounding box center [52, 130] width 65 height 8
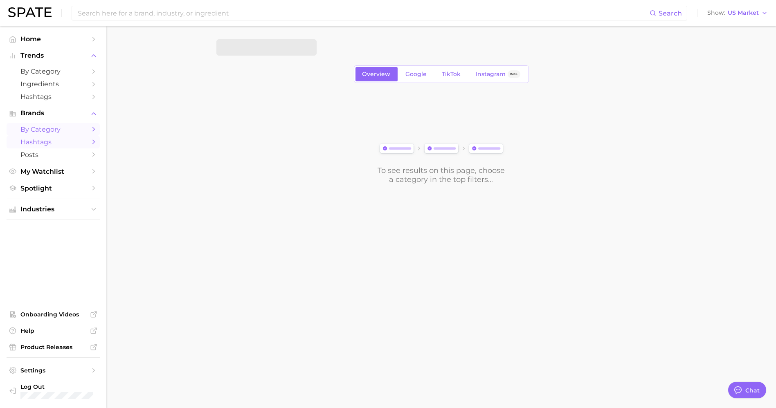
click at [83, 142] on span "Hashtags" at bounding box center [52, 142] width 65 height 8
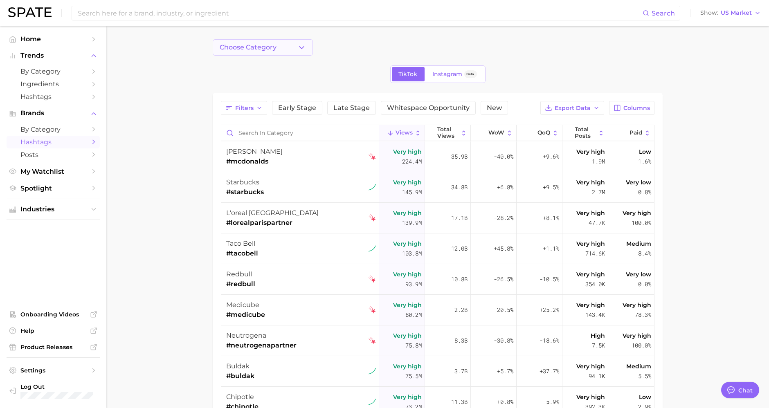
click at [257, 41] on button "Choose Category" at bounding box center [263, 47] width 100 height 16
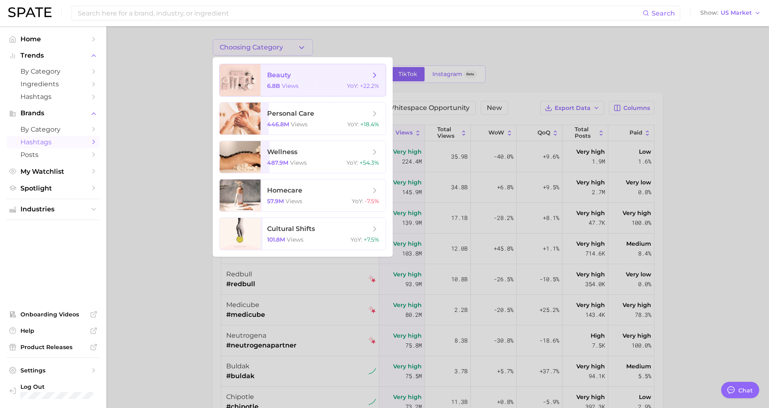
click at [307, 86] on div "6.8b views YoY : +22.2%" at bounding box center [323, 85] width 112 height 7
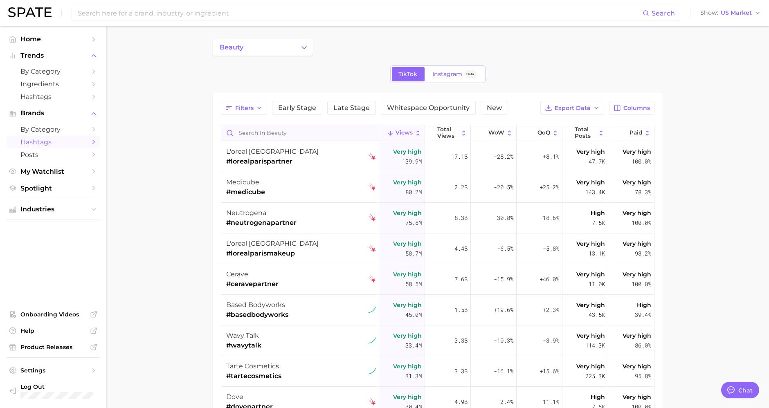
click at [281, 133] on input "Search in beauty" at bounding box center [300, 133] width 158 height 16
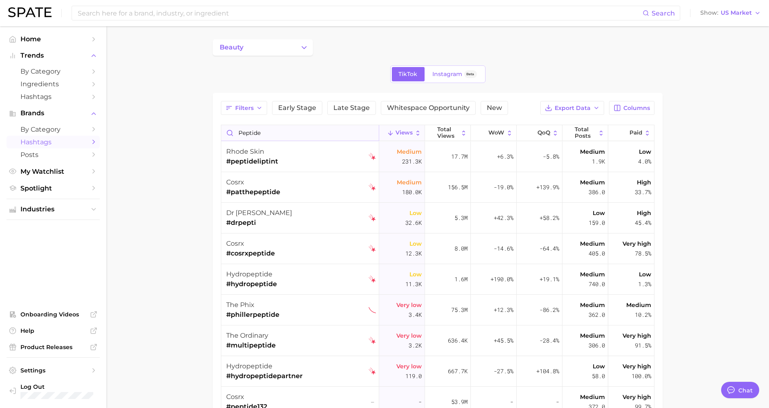
type input "peptide"
click at [259, 111] on button "Filters" at bounding box center [244, 108] width 46 height 14
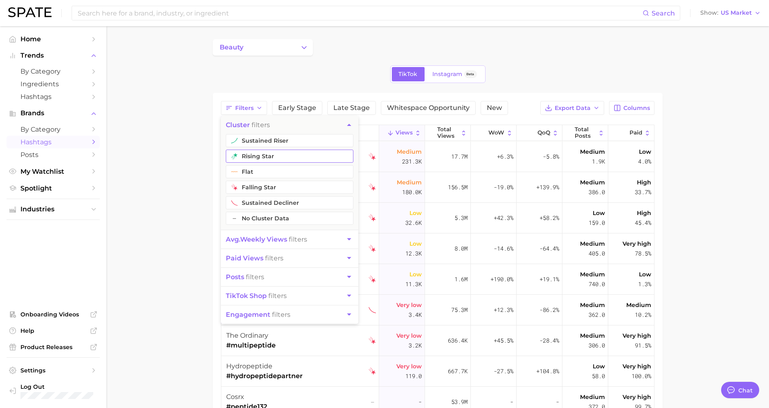
click at [266, 152] on button "rising star" at bounding box center [290, 156] width 128 height 13
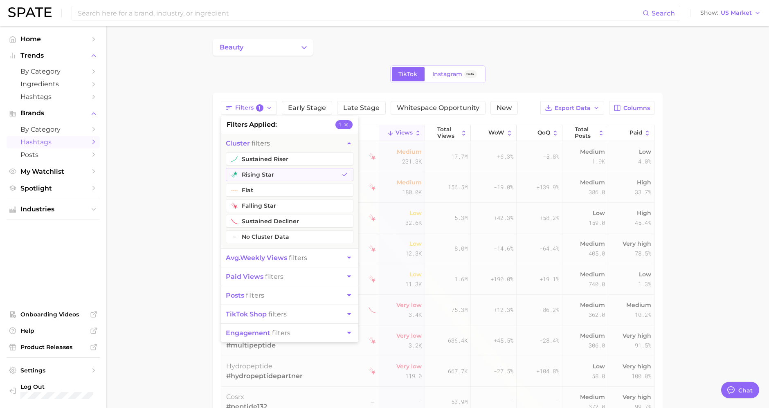
click at [266, 141] on span "cluster filters" at bounding box center [248, 144] width 44 height 8
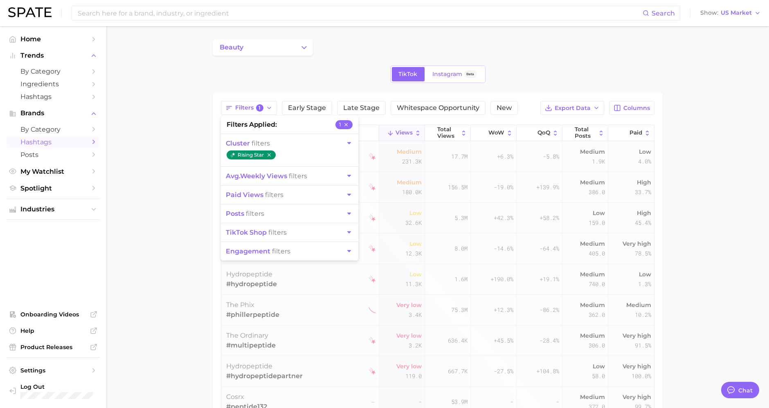
click at [266, 141] on span "cluster filters" at bounding box center [248, 144] width 44 height 8
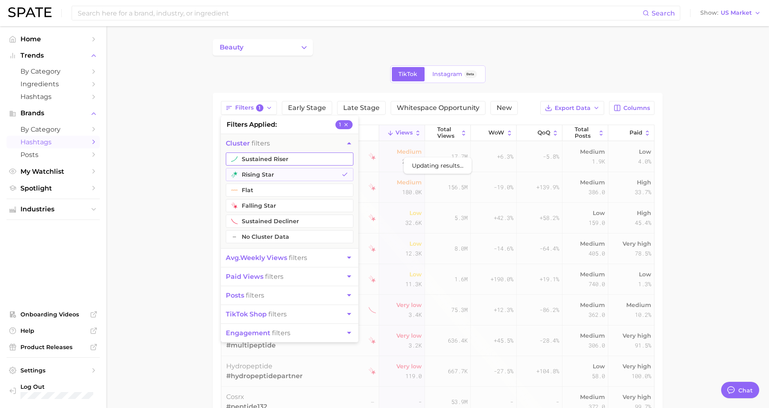
click at [261, 157] on button "sustained riser" at bounding box center [290, 159] width 128 height 13
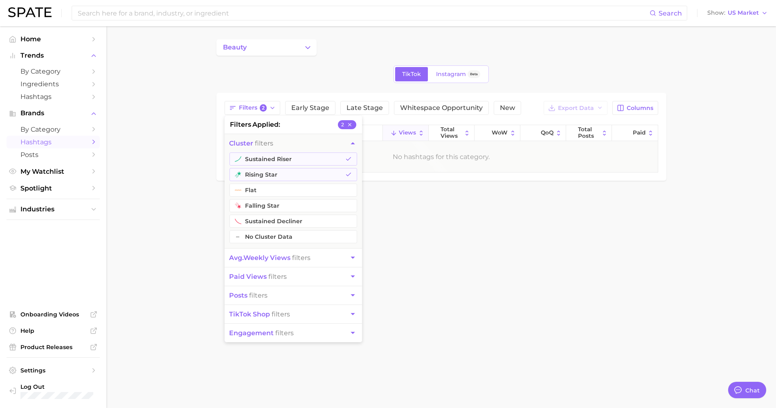
click at [187, 167] on main "beauty TikTok Instagram Beta Filters 2 filters applied 2 cluster filters sustai…" at bounding box center [441, 124] width 670 height 196
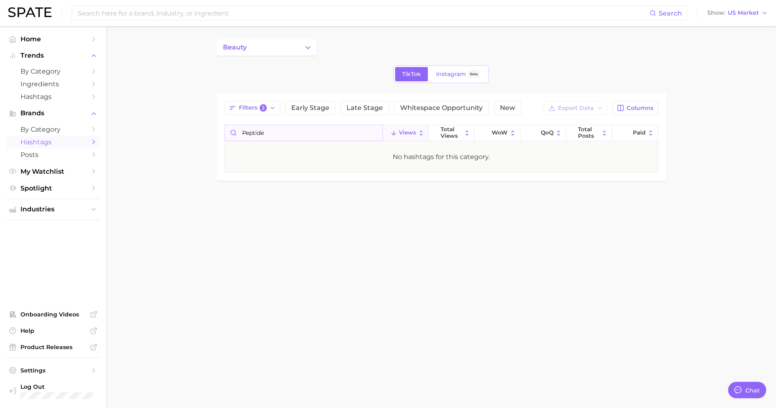
click at [297, 136] on input "peptide" at bounding box center [304, 133] width 158 height 16
click at [254, 106] on span "Filters 2" at bounding box center [253, 107] width 28 height 7
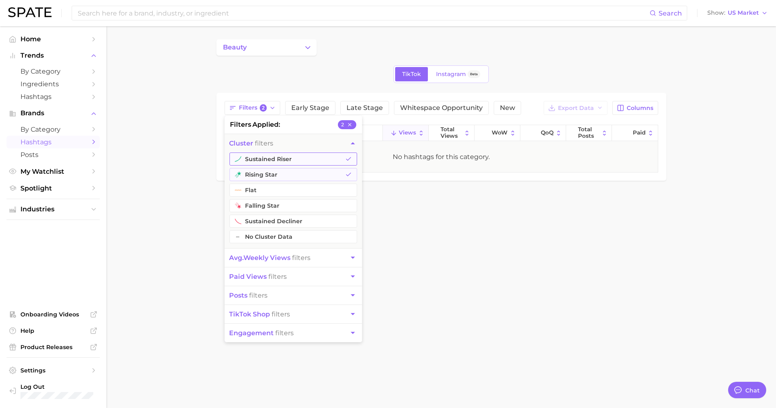
click at [260, 155] on button "sustained riser" at bounding box center [294, 159] width 128 height 13
click at [264, 167] on ul "sustained riser rising star flat falling star sustained decliner – No Cluster D…" at bounding box center [293, 201] width 137 height 96
click at [267, 172] on button "rising star" at bounding box center [294, 174] width 128 height 13
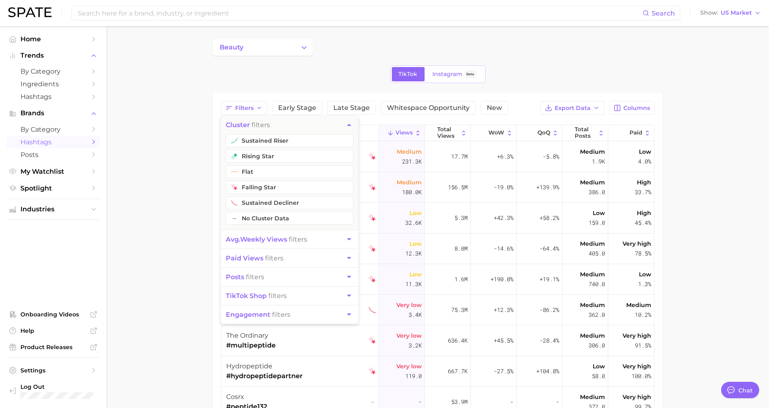
click at [185, 188] on main "beauty TikTok Instagram Beta Filters cluster filters sustained riser rising sta…" at bounding box center [437, 246] width 663 height 441
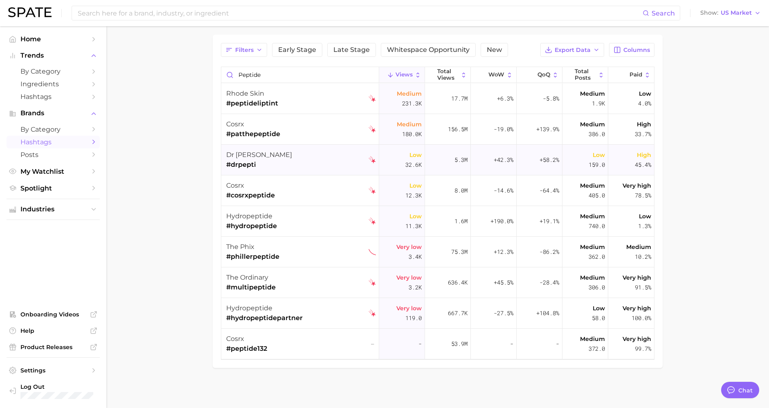
scroll to position [13, 0]
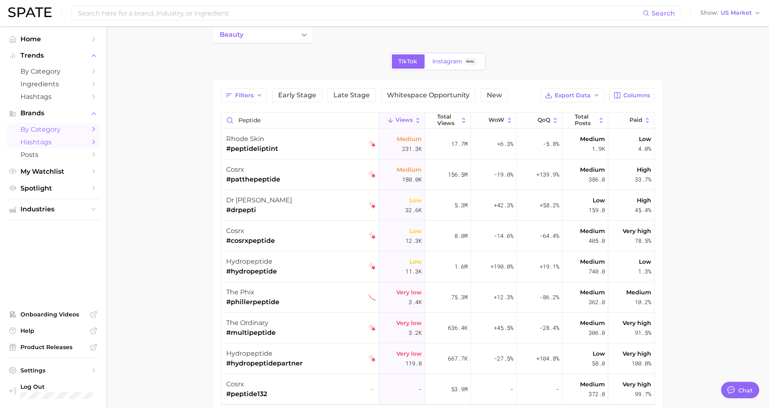
click at [64, 131] on span "by Category" at bounding box center [52, 130] width 65 height 8
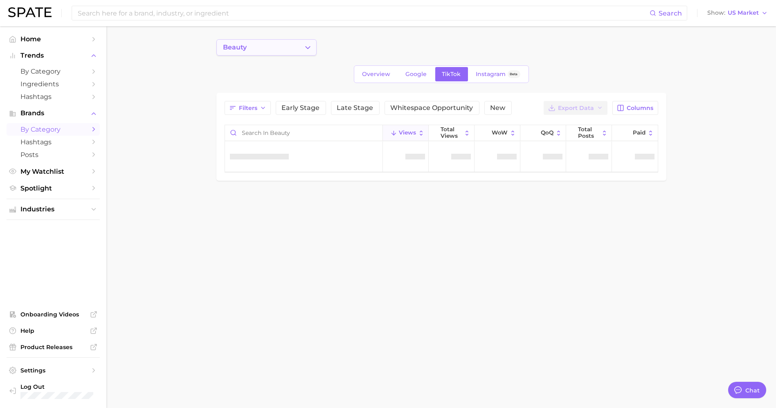
click at [279, 54] on button "beauty" at bounding box center [266, 47] width 100 height 16
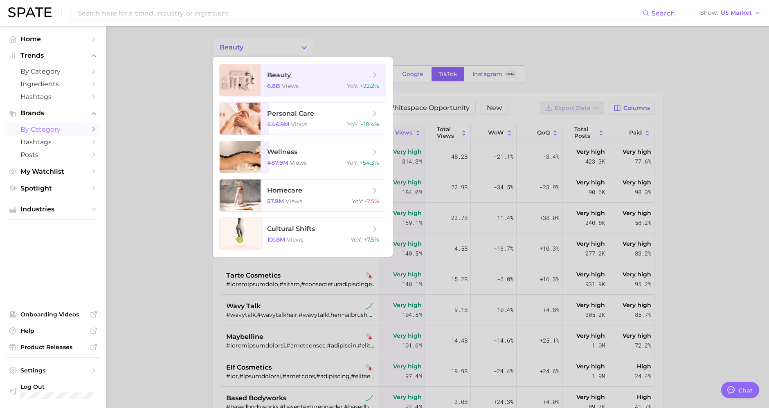
click at [311, 47] on div at bounding box center [384, 204] width 769 height 408
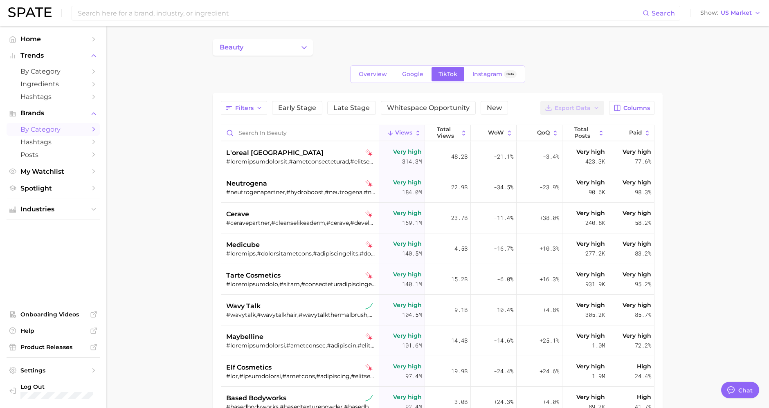
click at [311, 47] on button "beauty" at bounding box center [263, 47] width 100 height 16
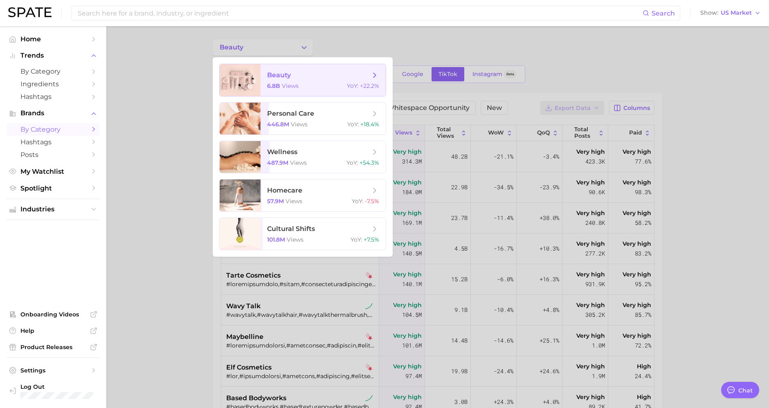
click at [307, 74] on span "beauty" at bounding box center [318, 75] width 103 height 9
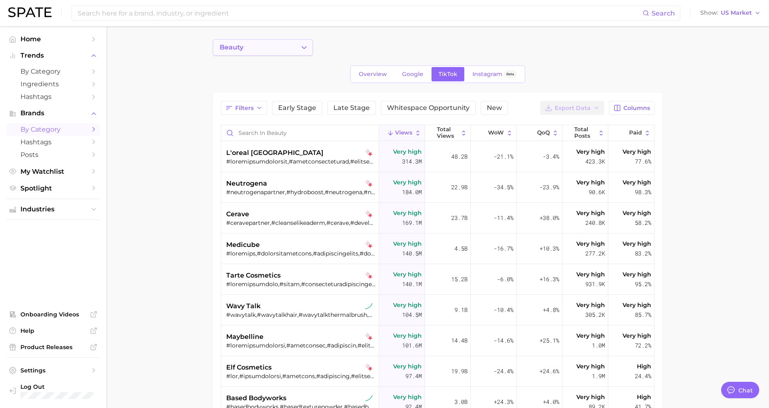
click at [300, 47] on icon "Change Category" at bounding box center [304, 47] width 9 height 9
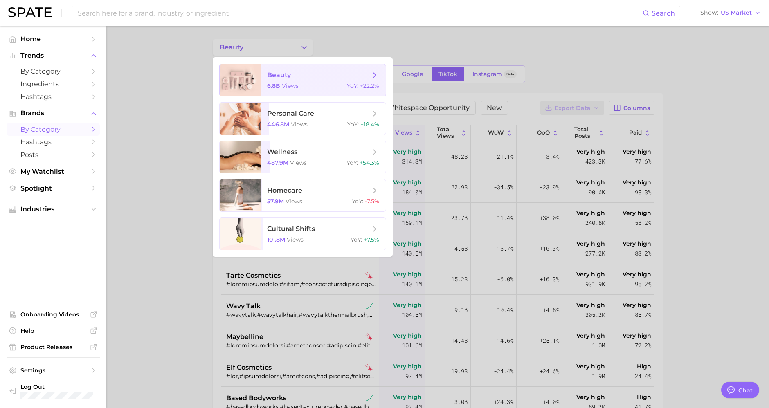
click at [373, 76] on icon at bounding box center [374, 75] width 9 height 9
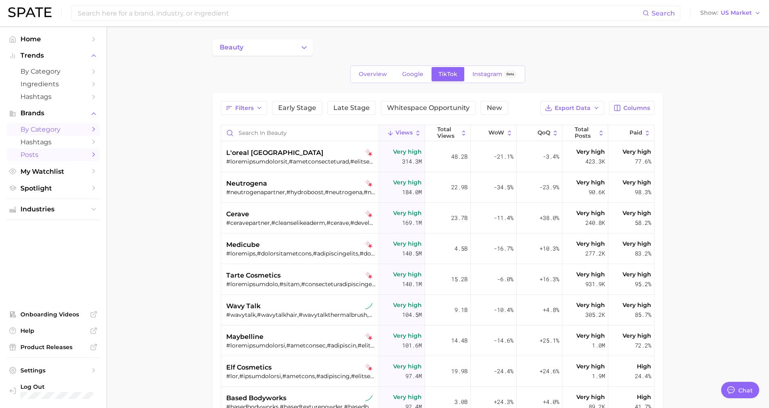
click at [44, 158] on span "Posts" at bounding box center [52, 155] width 65 height 8
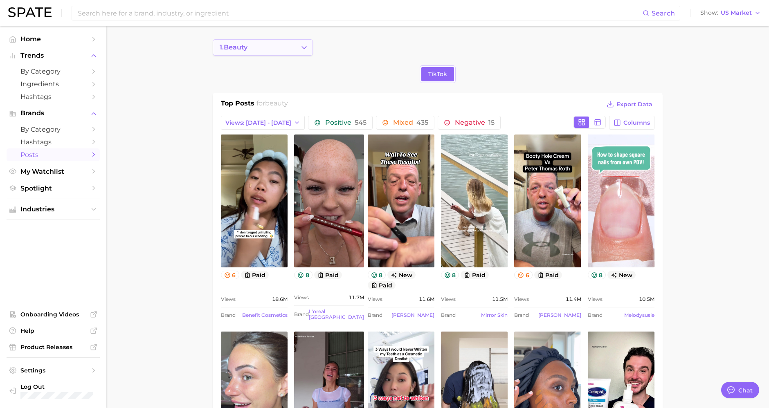
click at [256, 51] on button "1. beauty" at bounding box center [263, 47] width 100 height 16
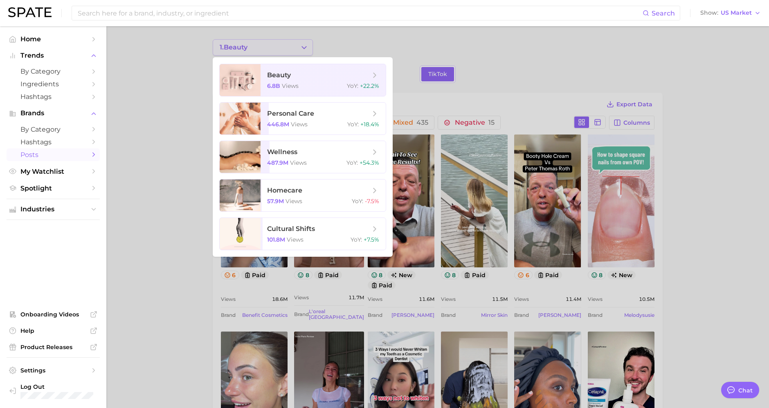
click at [256, 51] on div at bounding box center [384, 204] width 769 height 408
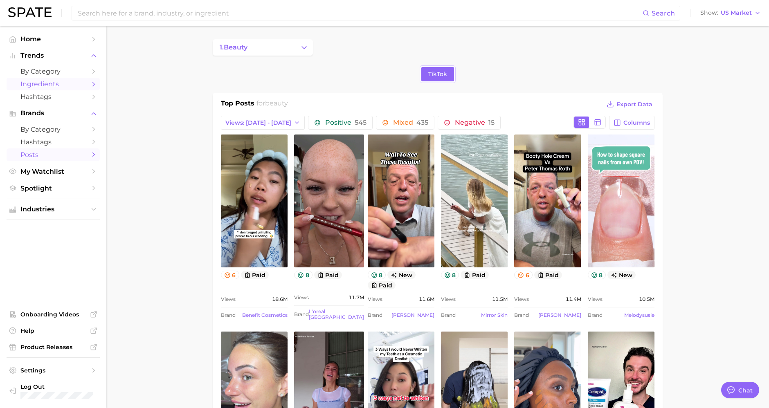
click at [45, 86] on span "Ingredients" at bounding box center [52, 84] width 65 height 8
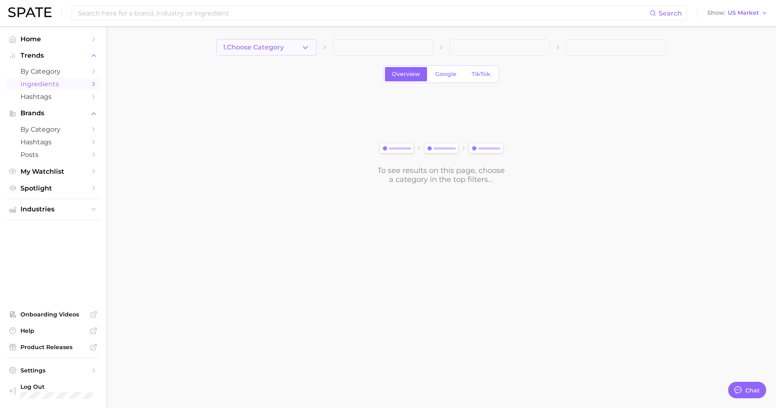
click at [265, 51] on button "1. Choose Category" at bounding box center [266, 47] width 100 height 16
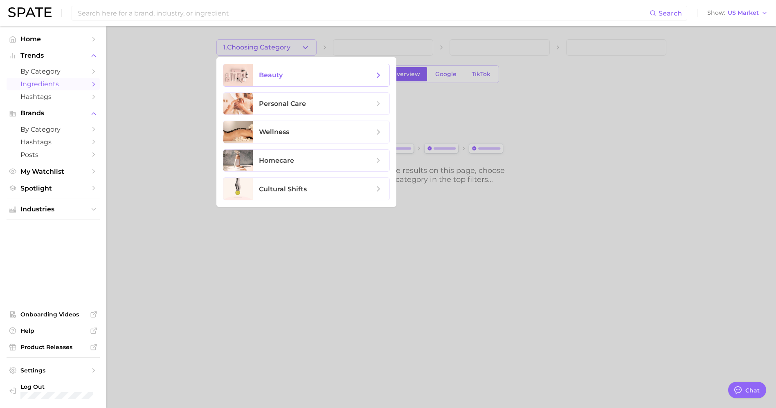
click at [271, 72] on span "beauty" at bounding box center [271, 75] width 24 height 8
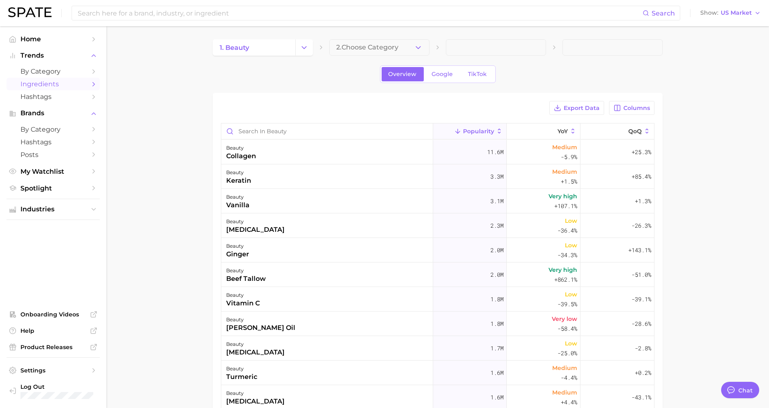
click at [387, 47] on span "2. Choose Category" at bounding box center [367, 47] width 62 height 7
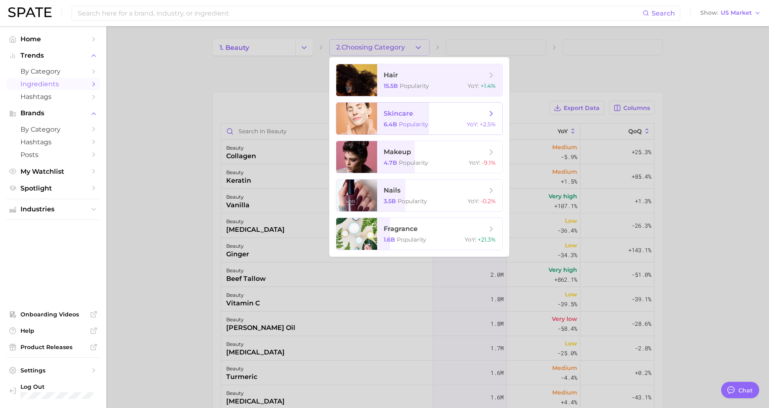
click at [464, 113] on span "skincare" at bounding box center [435, 113] width 103 height 9
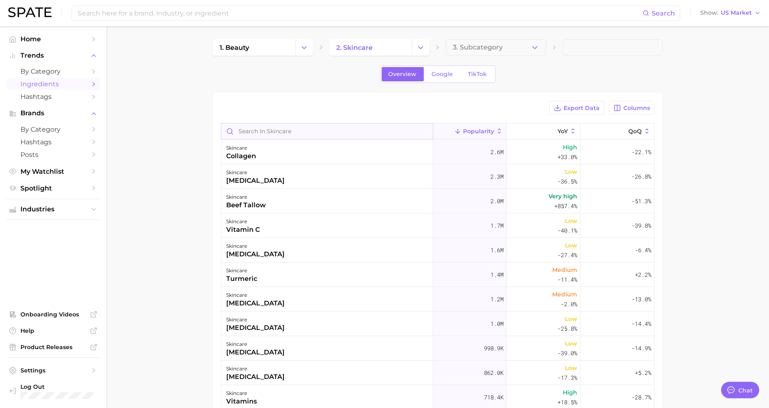
click at [397, 137] on input "Search in skincare" at bounding box center [327, 132] width 212 height 16
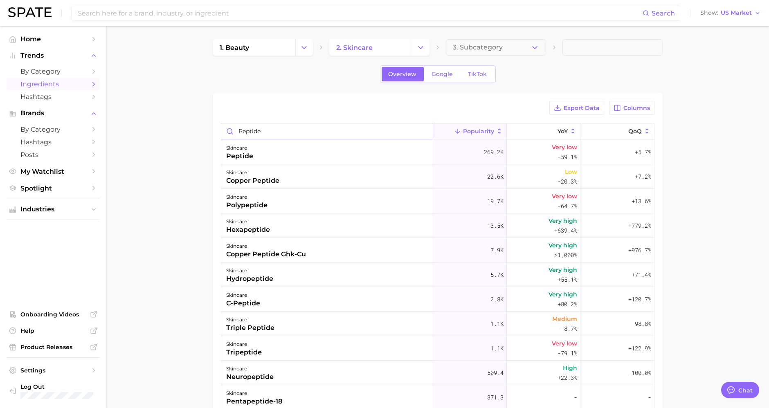
type input "peptide"
click at [411, 146] on div "skincare peptide" at bounding box center [327, 152] width 212 height 25
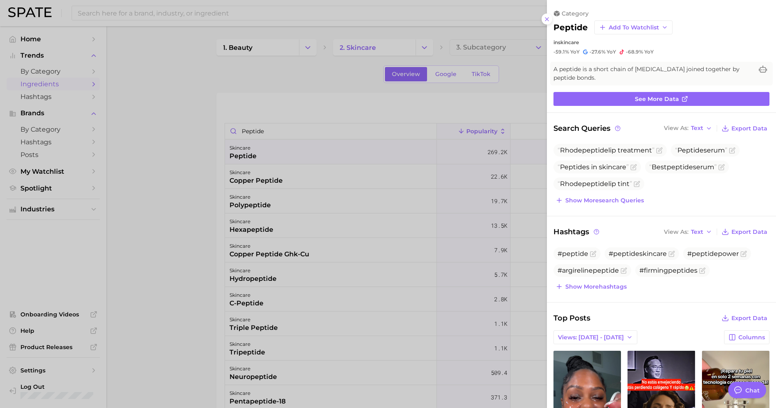
click at [651, 50] on span "YoY" at bounding box center [648, 52] width 9 height 7
click at [617, 130] on circle at bounding box center [617, 128] width 5 height 5
click at [629, 200] on span "Show more search queries" at bounding box center [605, 200] width 79 height 7
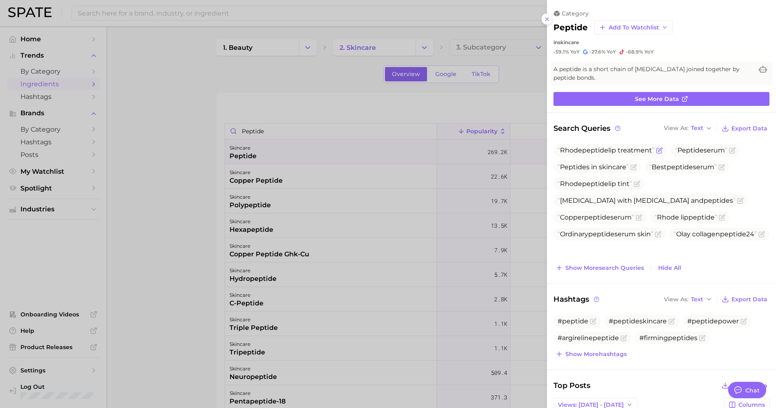
click at [660, 150] on icon "Flag as miscategorized or irrelevant" at bounding box center [660, 150] width 4 height 4
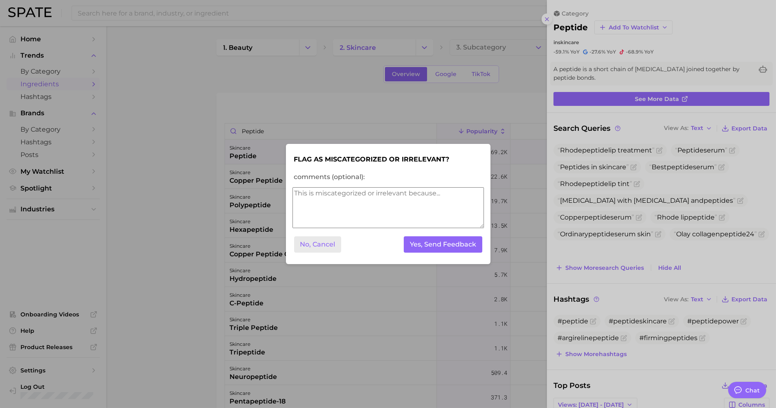
click at [320, 245] on button "No, Cancel" at bounding box center [317, 245] width 47 height 17
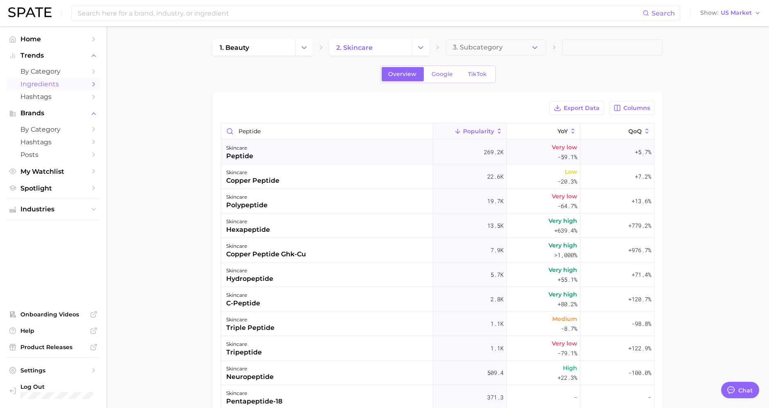
click at [244, 155] on div "peptide" at bounding box center [239, 156] width 27 height 10
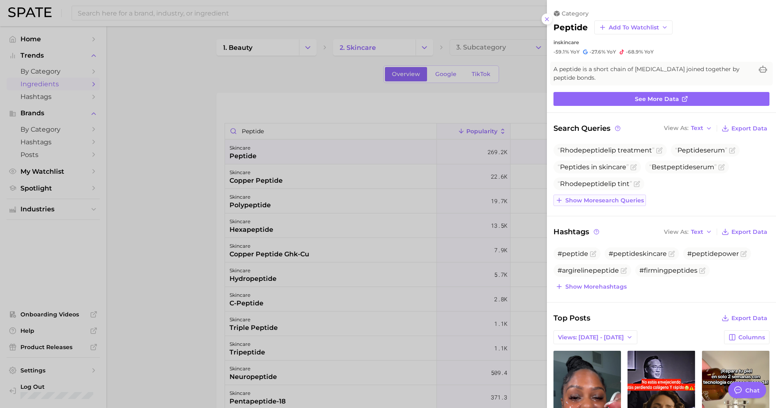
click at [635, 197] on span "Show more search queries" at bounding box center [605, 200] width 79 height 7
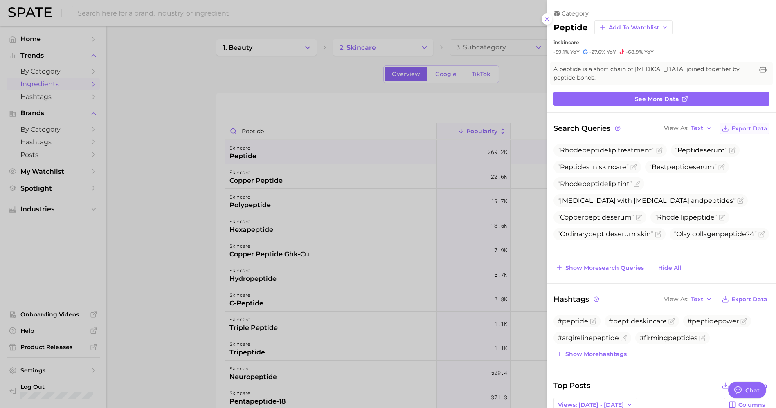
click at [698, 129] on span "Export Data" at bounding box center [750, 128] width 36 height 7
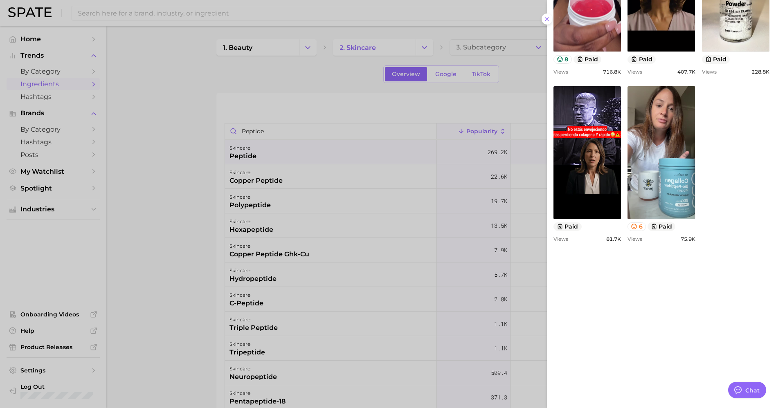
scroll to position [527, 0]
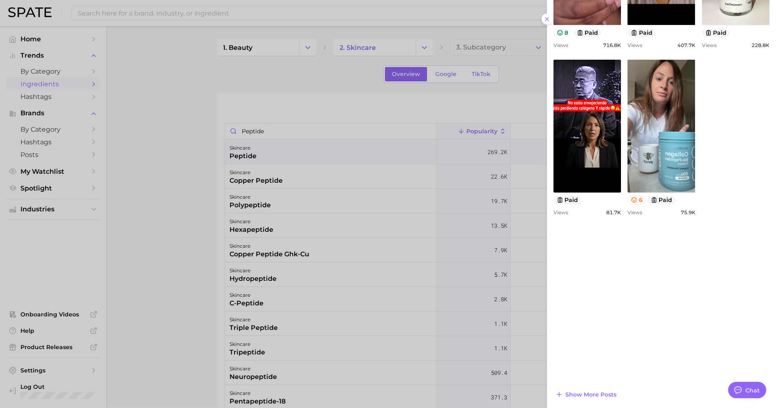
click at [464, 239] on div at bounding box center [388, 204] width 776 height 408
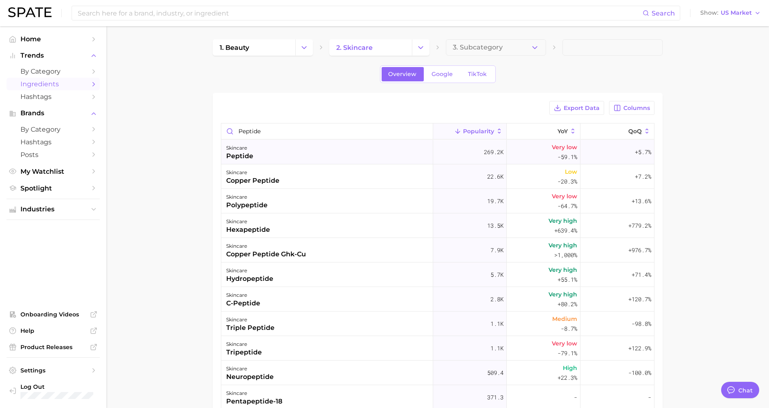
click at [257, 152] on div "skincare peptide" at bounding box center [327, 152] width 212 height 25
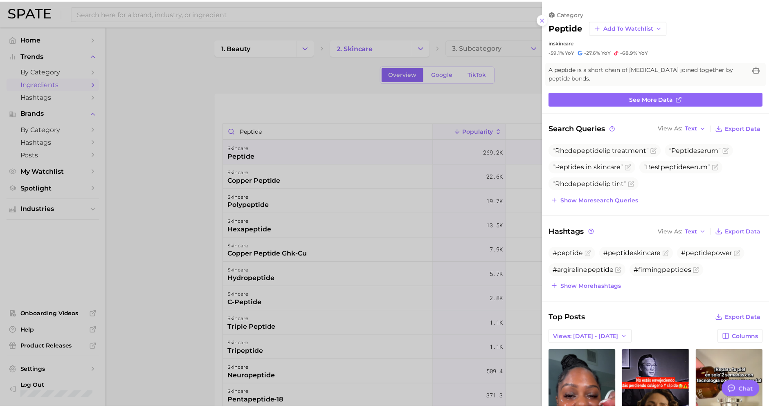
scroll to position [0, 0]
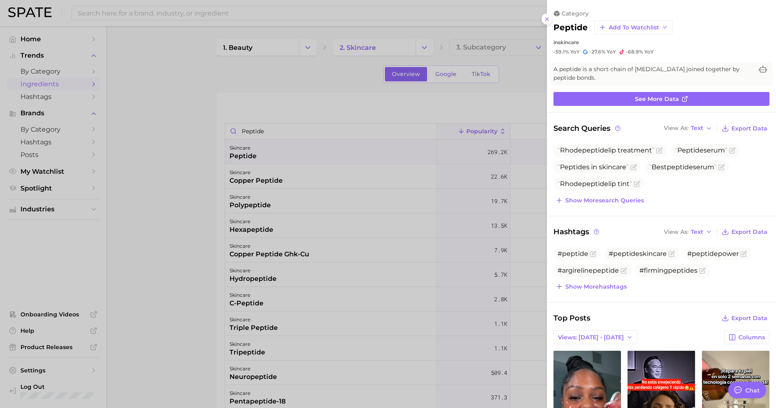
click at [632, 51] on span "-68.9%" at bounding box center [634, 52] width 17 height 6
click at [147, 180] on div at bounding box center [388, 204] width 776 height 408
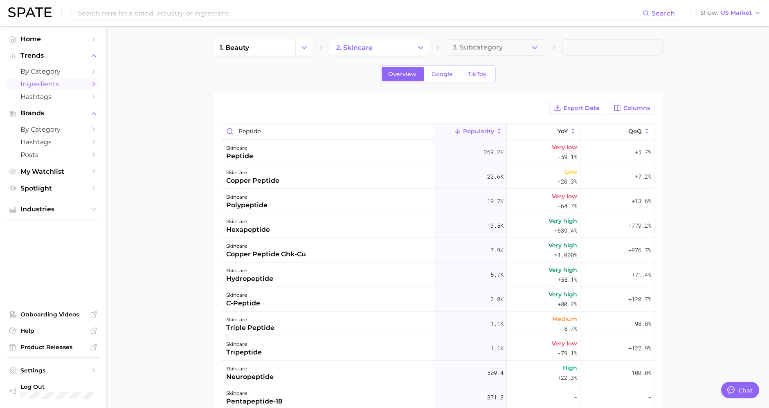
drag, startPoint x: 366, startPoint y: 131, endPoint x: 186, endPoint y: 130, distance: 180.0
click at [186, 130] on main "1. beauty 2. skincare 3. Subcategory Overview Google TikTok Export Data Columns…" at bounding box center [437, 279] width 663 height 507
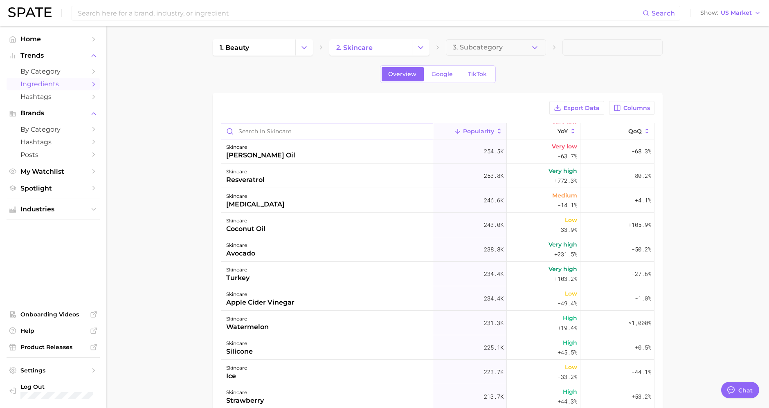
scroll to position [818, 0]
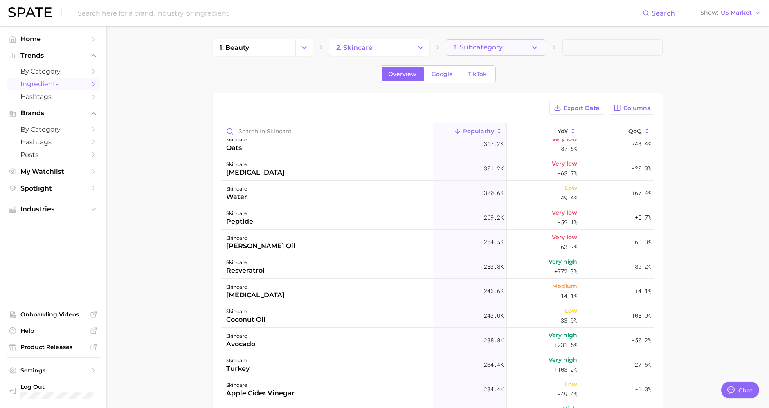
click at [523, 48] on button "3. Subcategory" at bounding box center [496, 47] width 100 height 16
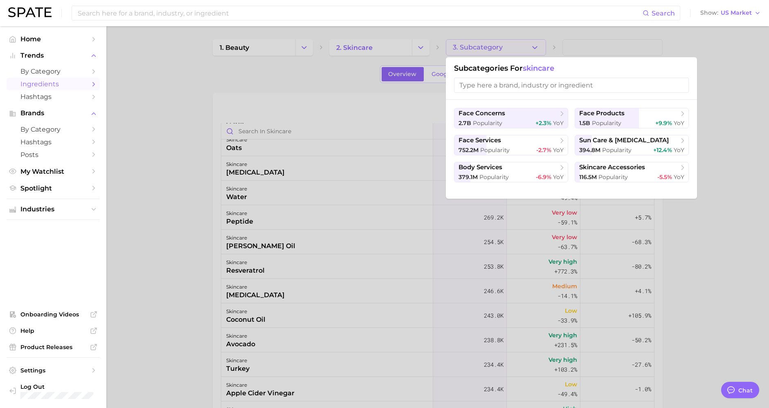
click at [167, 257] on div at bounding box center [384, 204] width 769 height 408
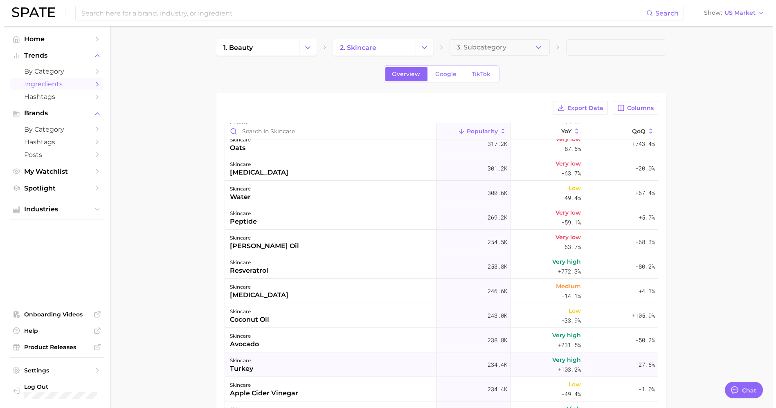
scroll to position [864, 0]
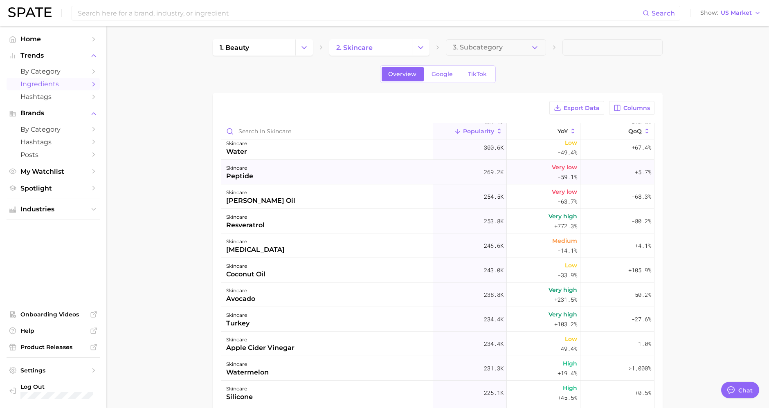
click at [246, 168] on div "skincare" at bounding box center [239, 168] width 27 height 10
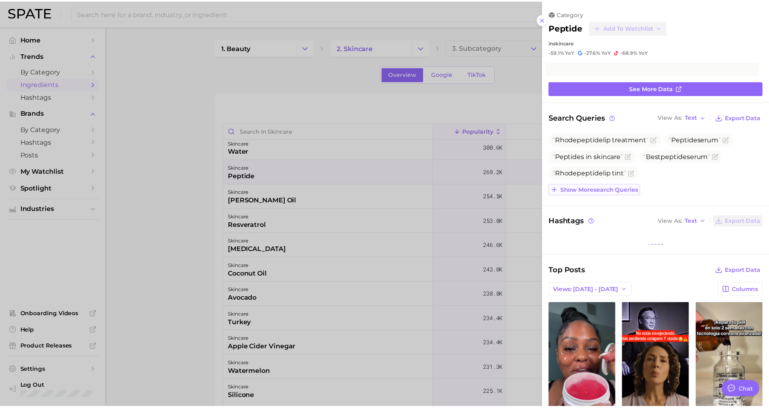
scroll to position [0, 0]
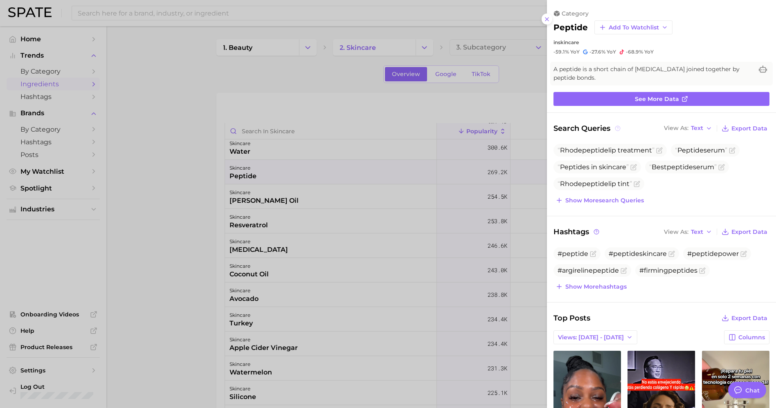
click at [620, 130] on icon at bounding box center [618, 129] width 6 height 6
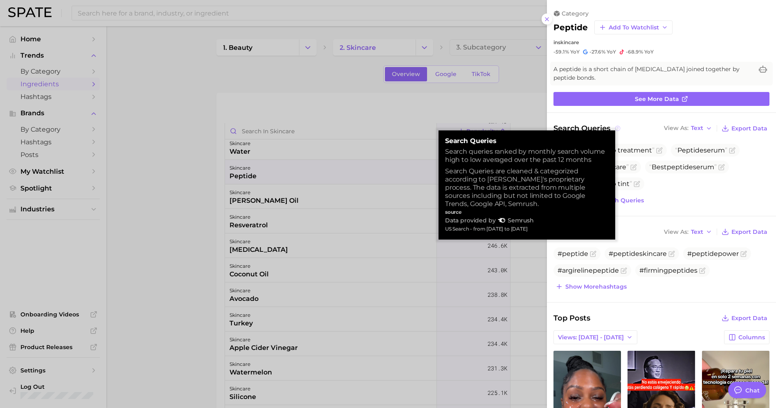
click at [620, 130] on icon at bounding box center [618, 129] width 6 height 6
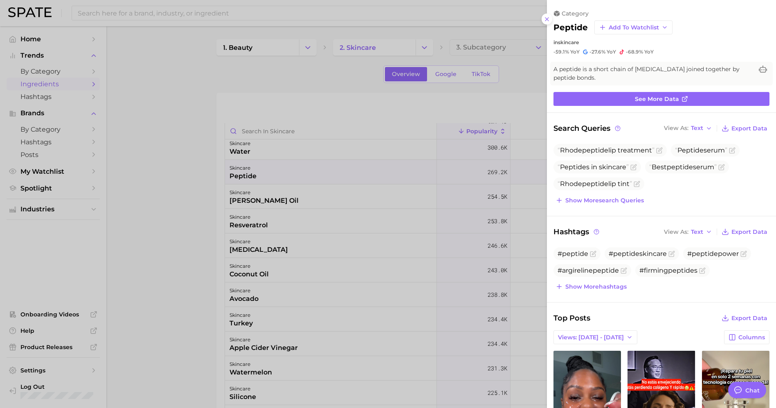
click at [390, 158] on div at bounding box center [388, 204] width 776 height 408
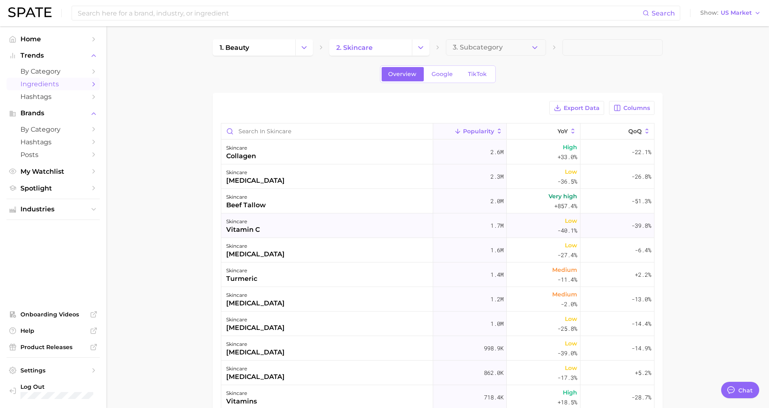
click at [248, 226] on div "vitamin c" at bounding box center [243, 230] width 34 height 10
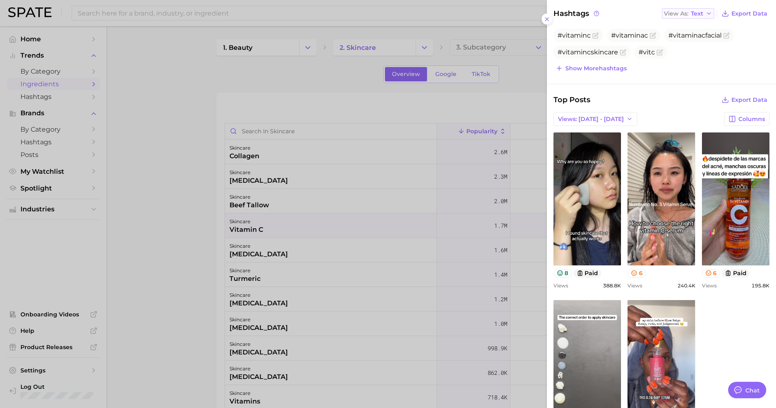
scroll to position [91, 0]
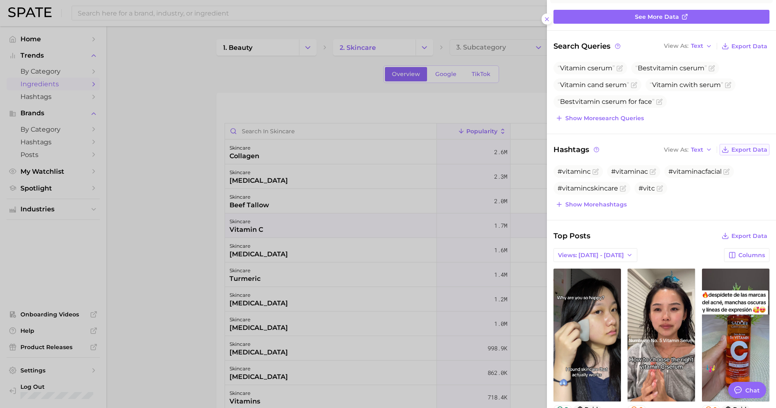
click at [698, 146] on icon at bounding box center [725, 149] width 7 height 7
click at [698, 47] on span "Export Data" at bounding box center [750, 46] width 36 height 7
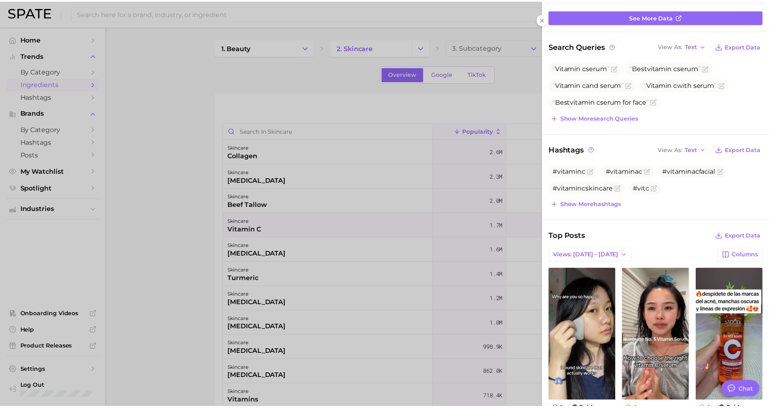
scroll to position [0, 0]
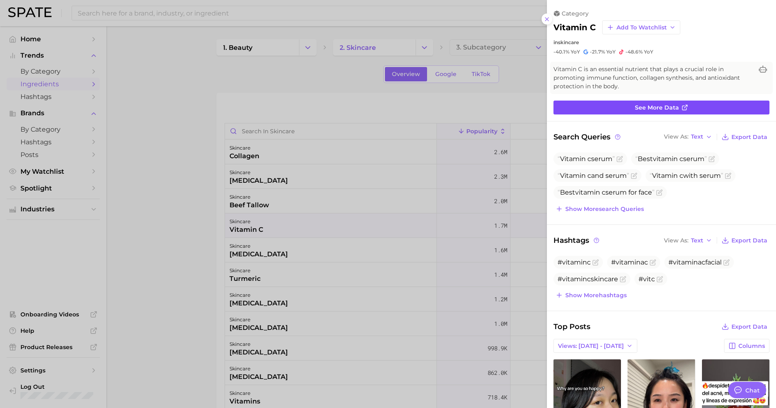
click at [642, 111] on link "See more data" at bounding box center [662, 108] width 216 height 14
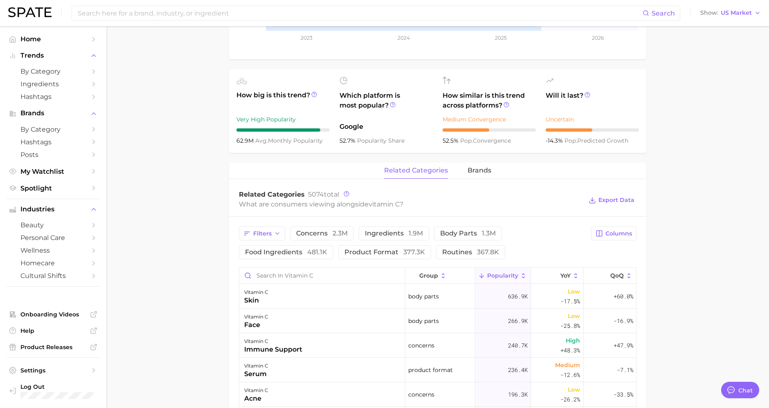
scroll to position [62, 0]
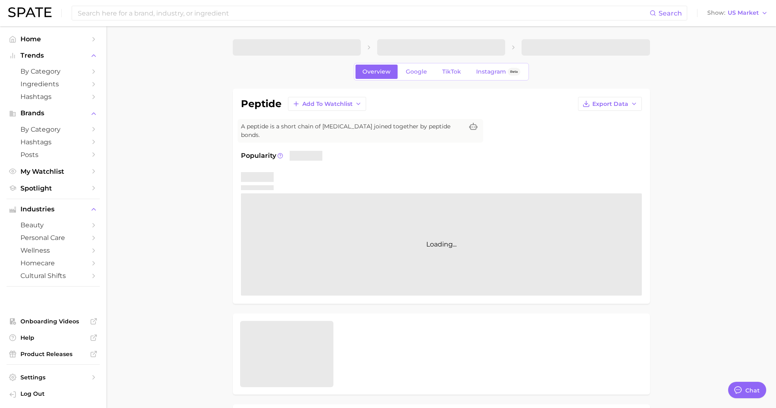
type textarea "x"
